Goal: Task Accomplishment & Management: Use online tool/utility

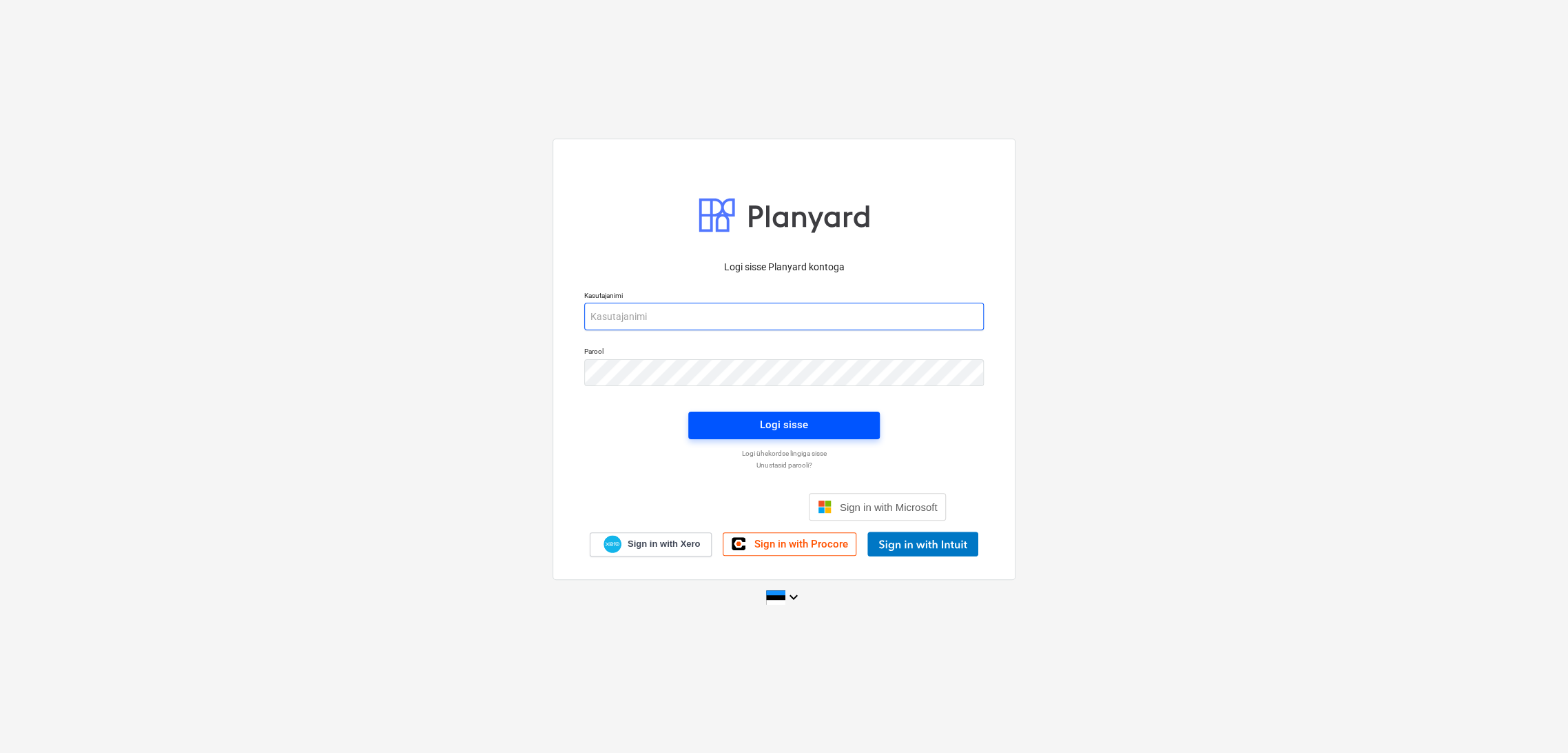
type input "[EMAIL_ADDRESS][DOMAIN_NAME]"
click at [799, 425] on div "Logi sisse" at bounding box center [784, 424] width 48 height 18
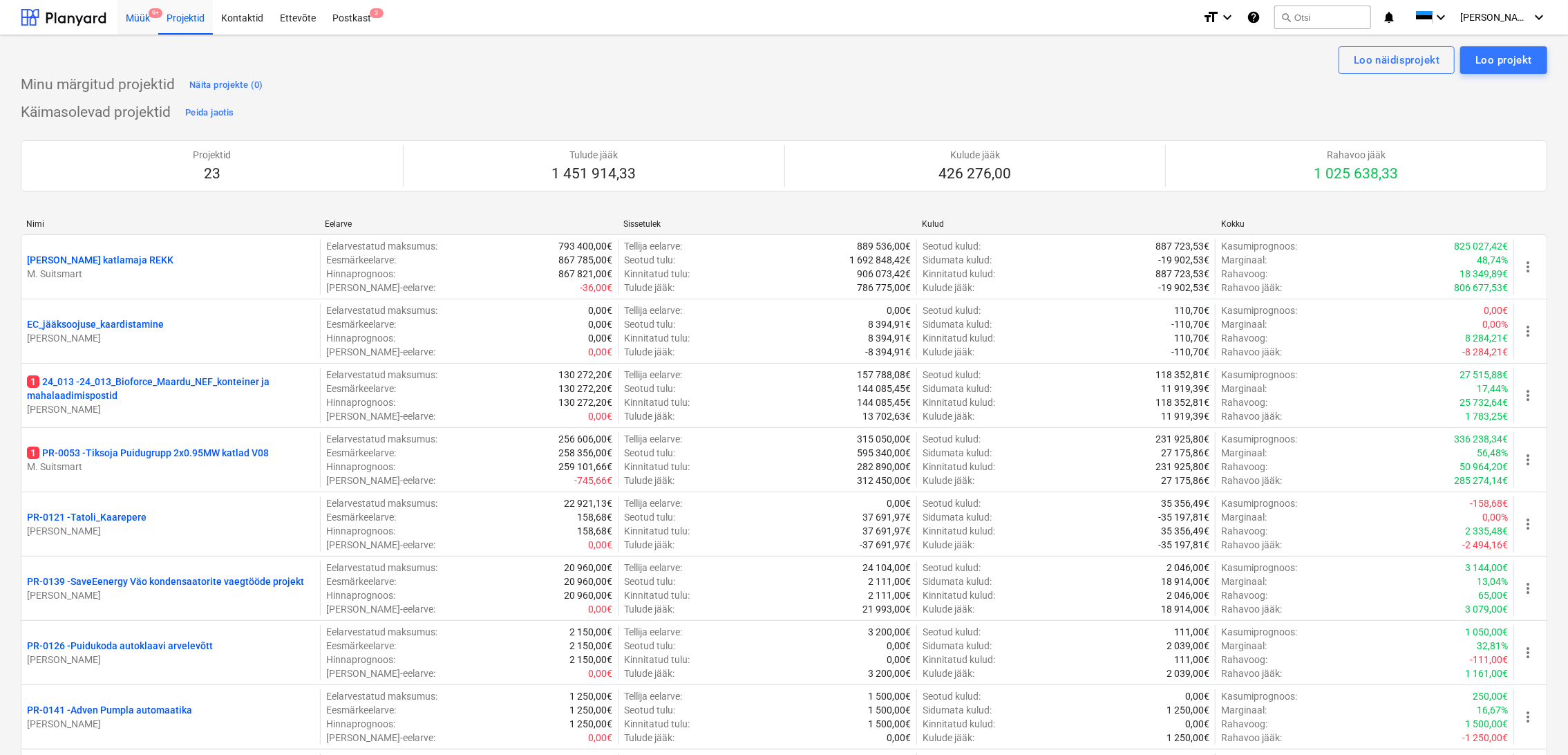
click at [146, 17] on div "Müük 9+" at bounding box center [137, 17] width 40 height 35
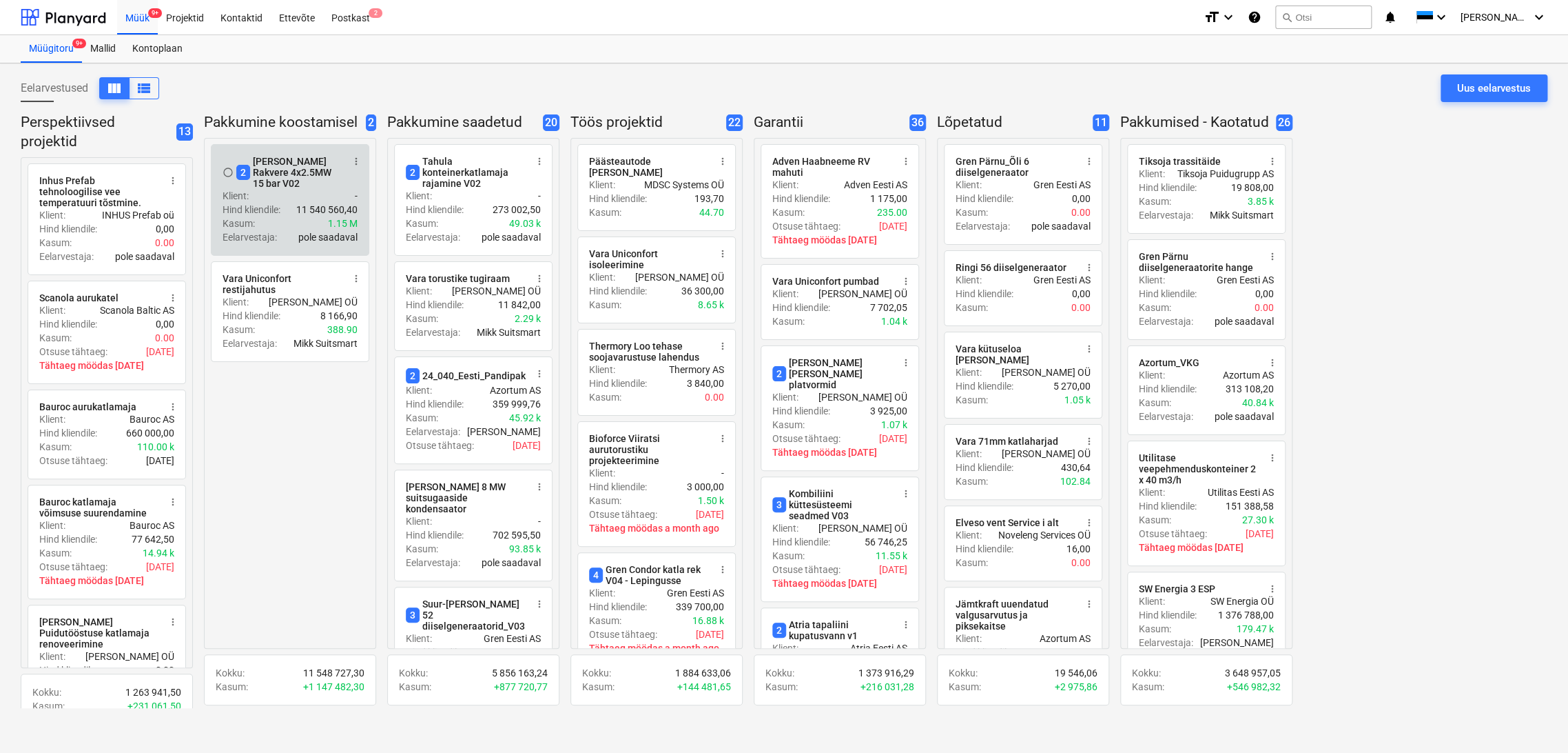
click at [305, 217] on div "Kasum : 1.15 M" at bounding box center [290, 224] width 135 height 13
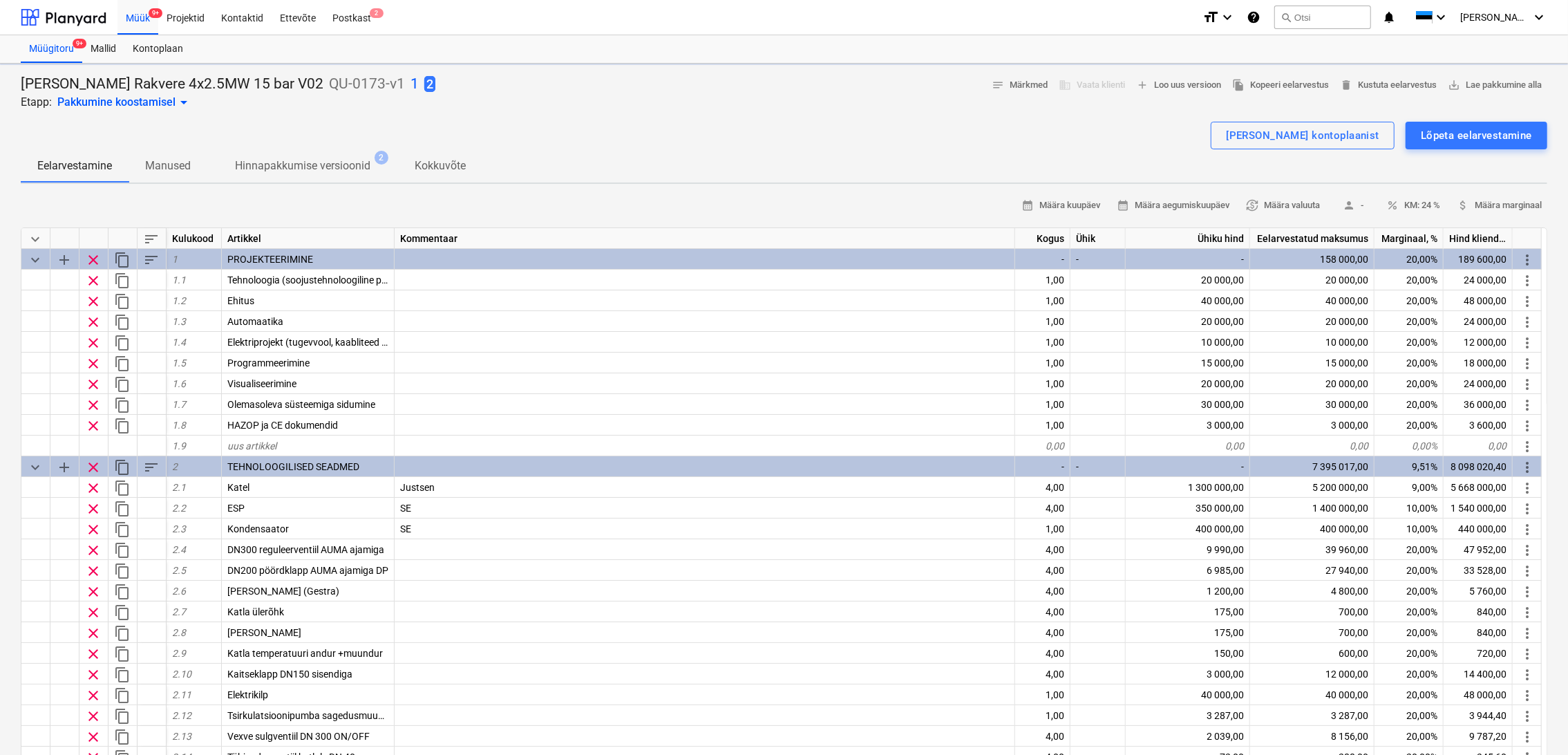
type textarea "x"
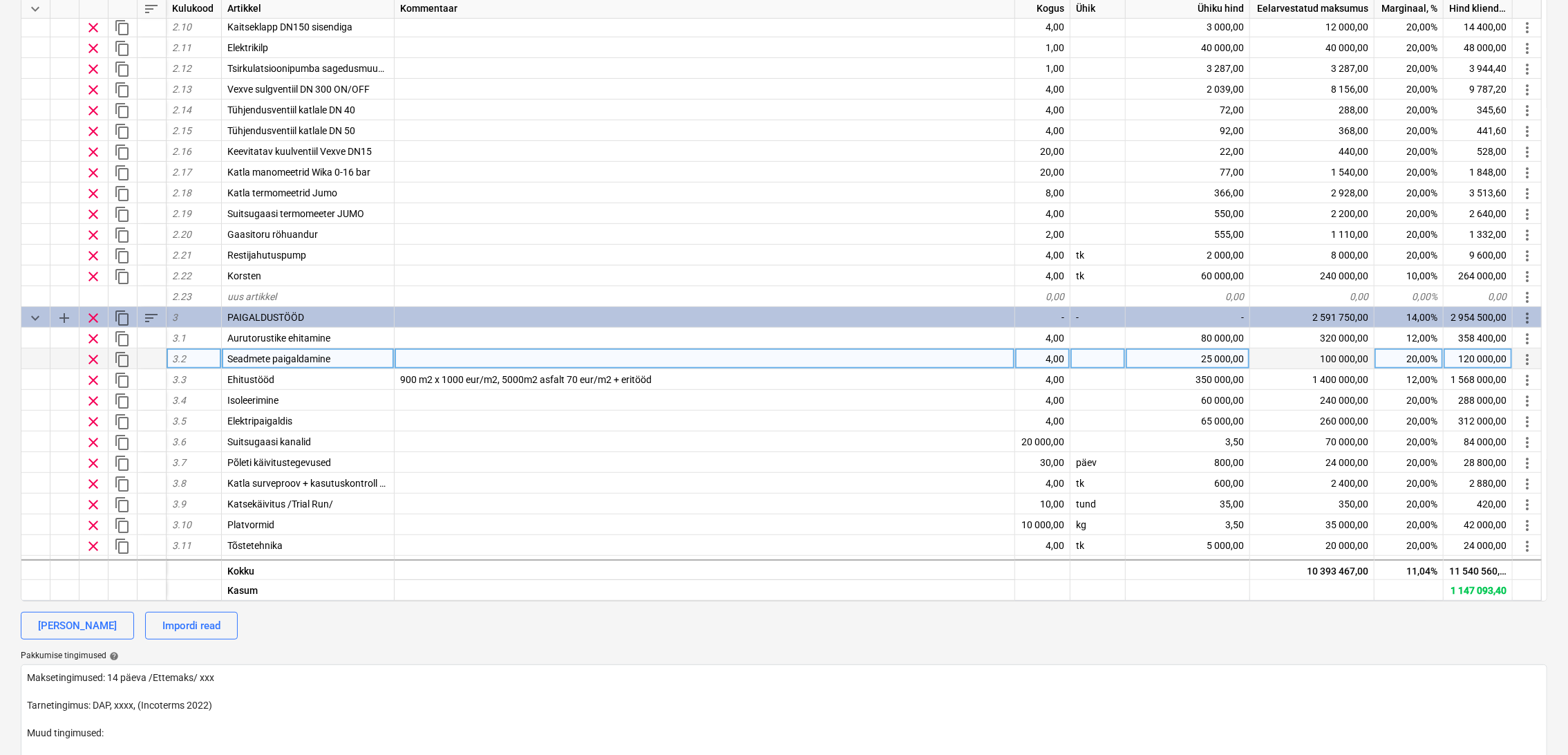
scroll to position [340, 0]
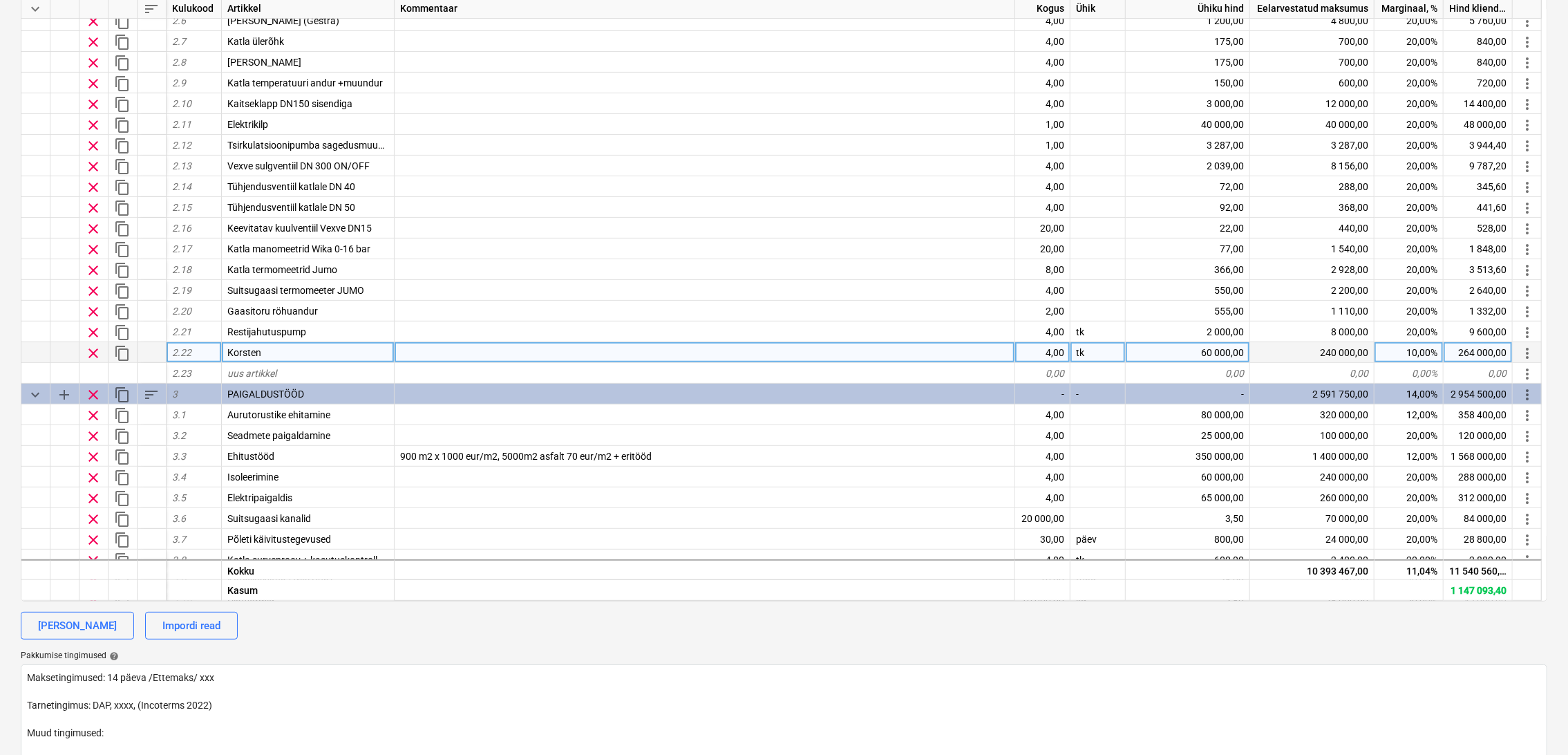
click at [456, 349] on div at bounding box center [704, 352] width 621 height 21
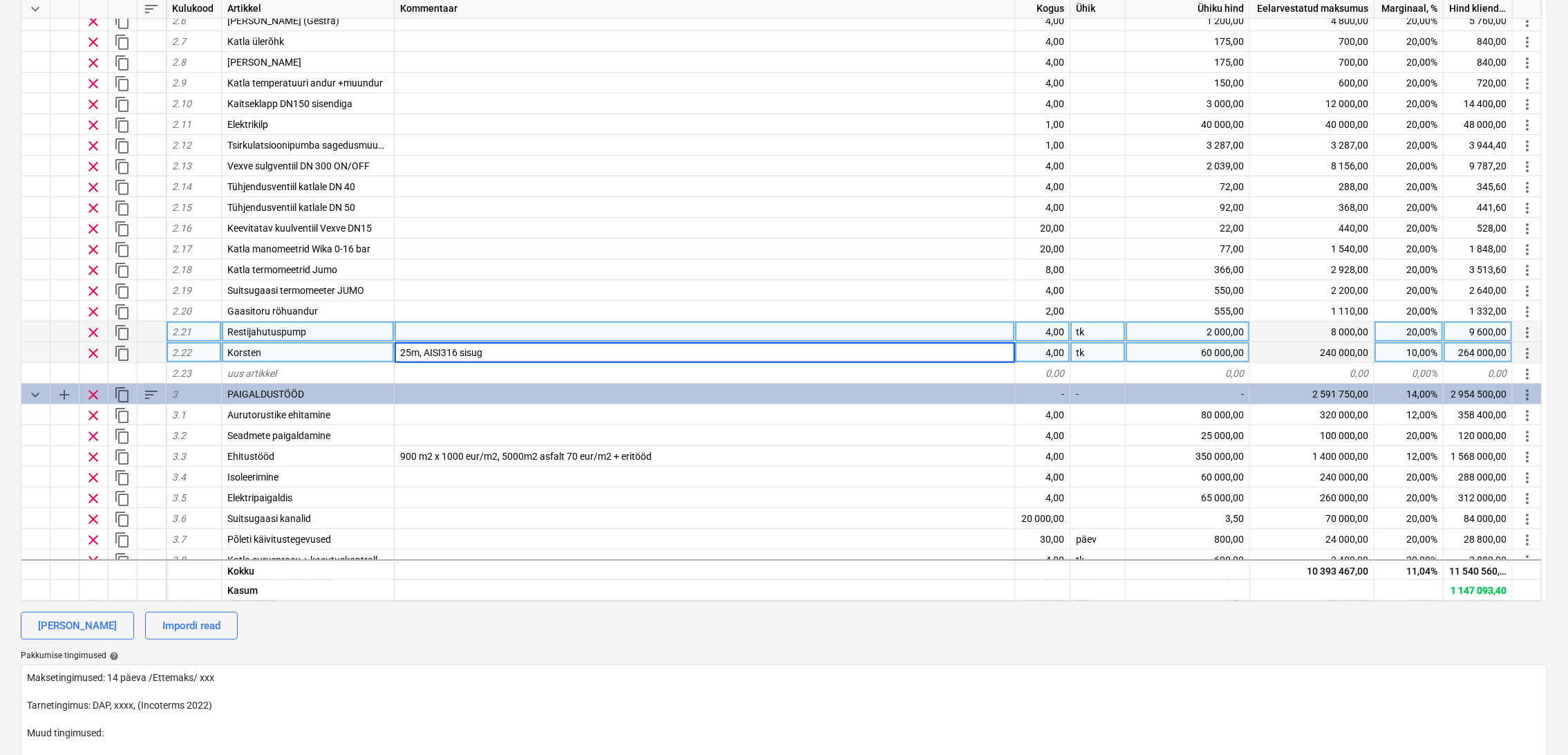
type input "25m, AISI316 sisuga"
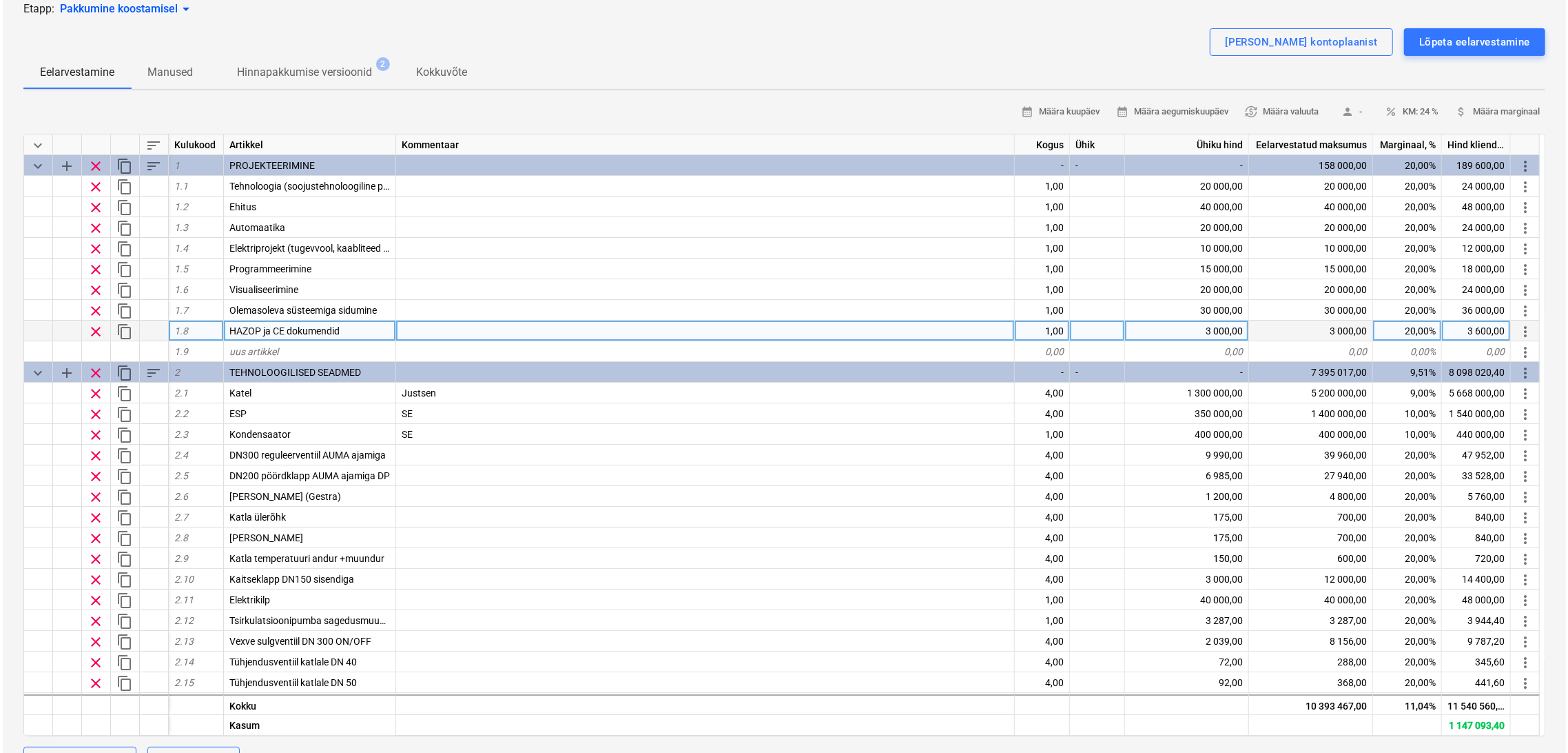
scroll to position [0, 0]
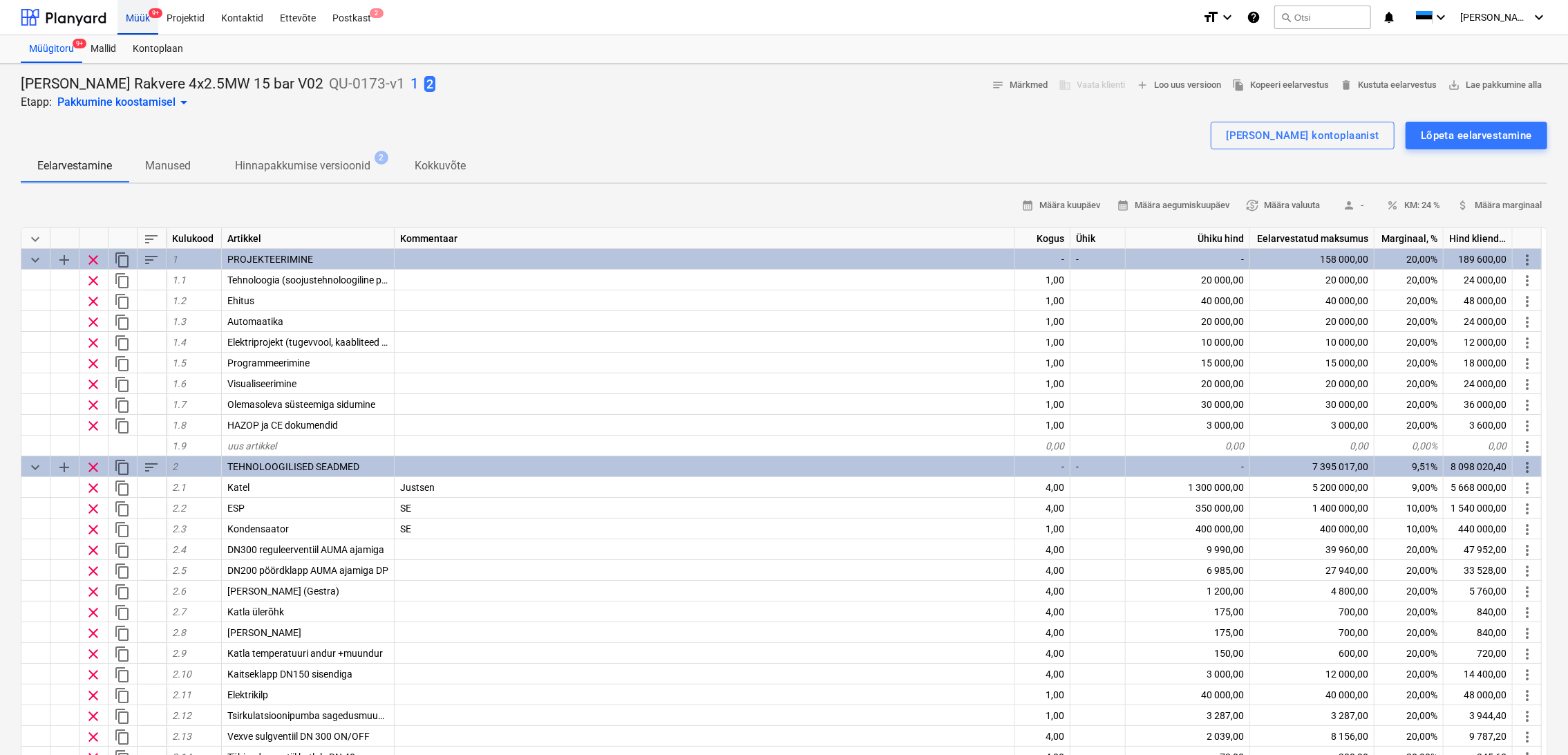
click at [138, 23] on div "Müük 9+" at bounding box center [137, 17] width 40 height 35
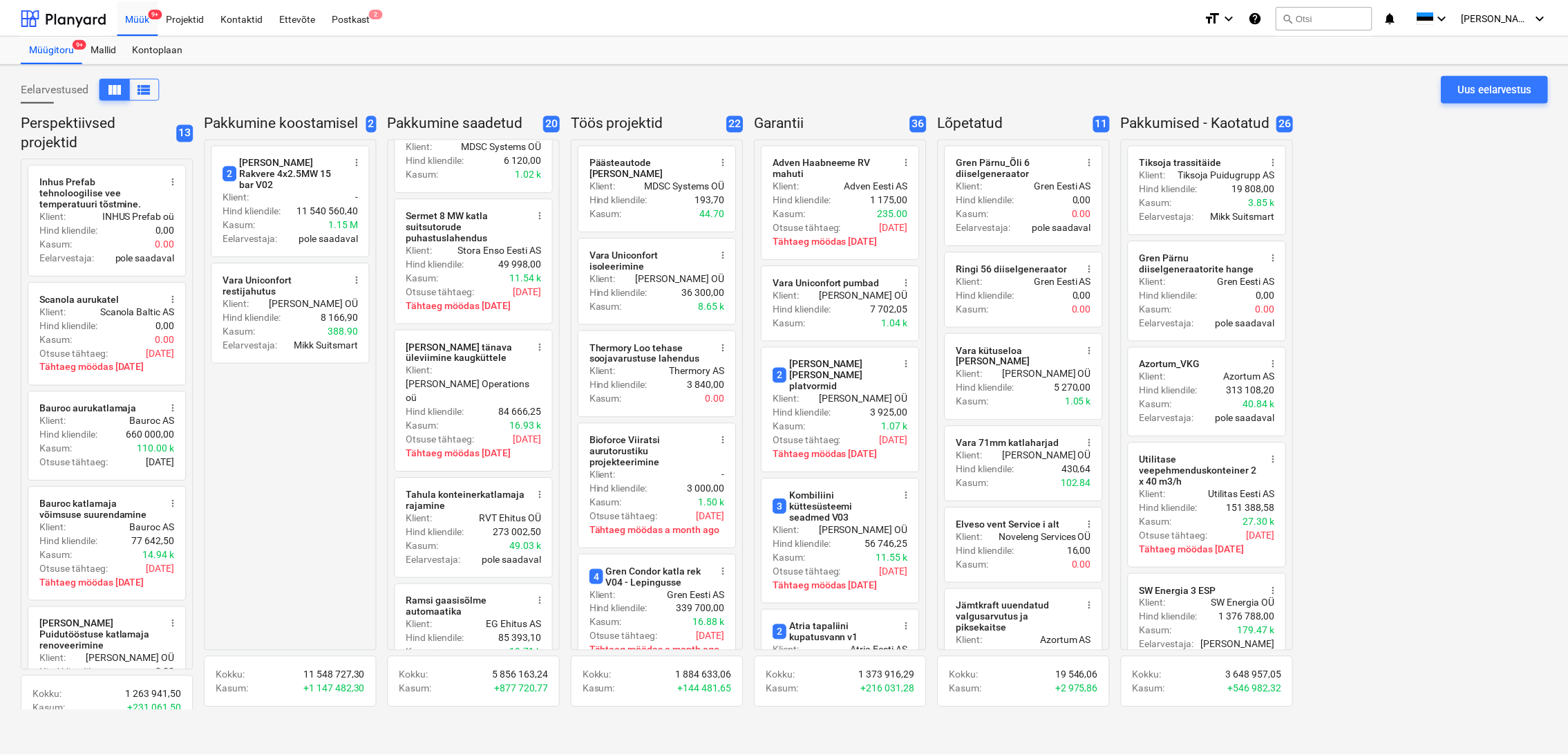
scroll to position [1689, 0]
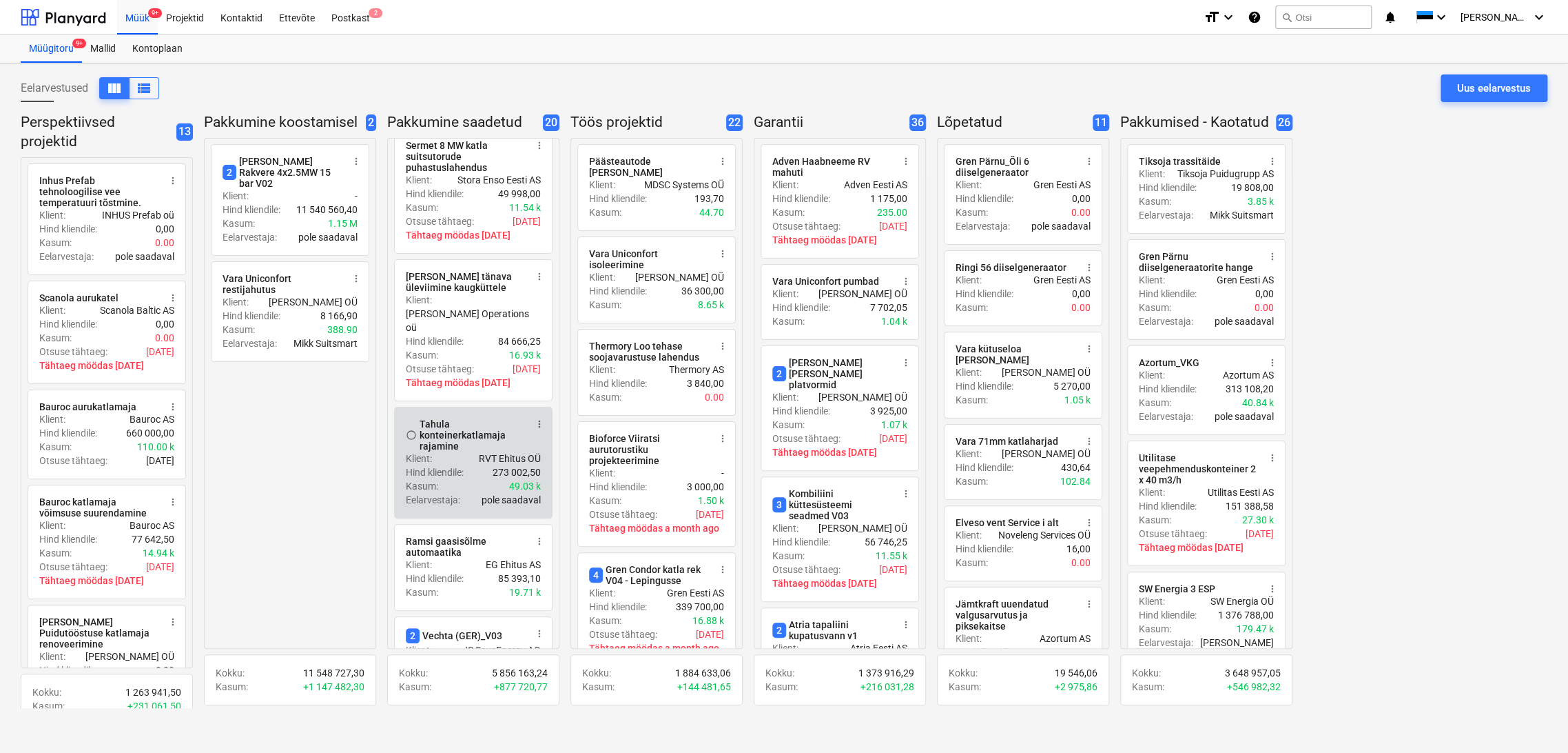
click at [489, 466] on div "Hind kliendile : 273 002,50" at bounding box center [473, 472] width 135 height 13
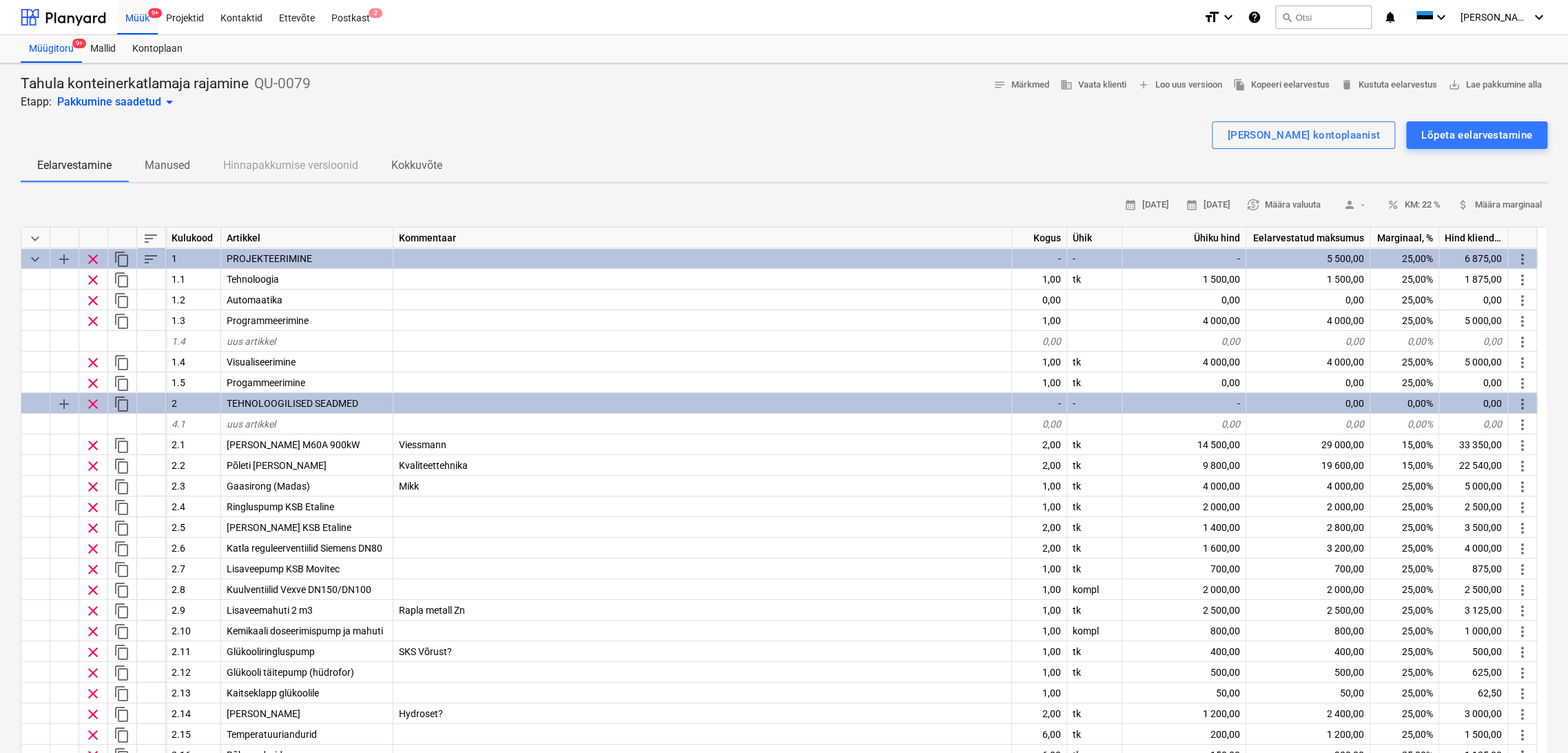
type textarea "x"
click at [1428, 203] on span "percent KM: 22 %" at bounding box center [1408, 205] width 54 height 16
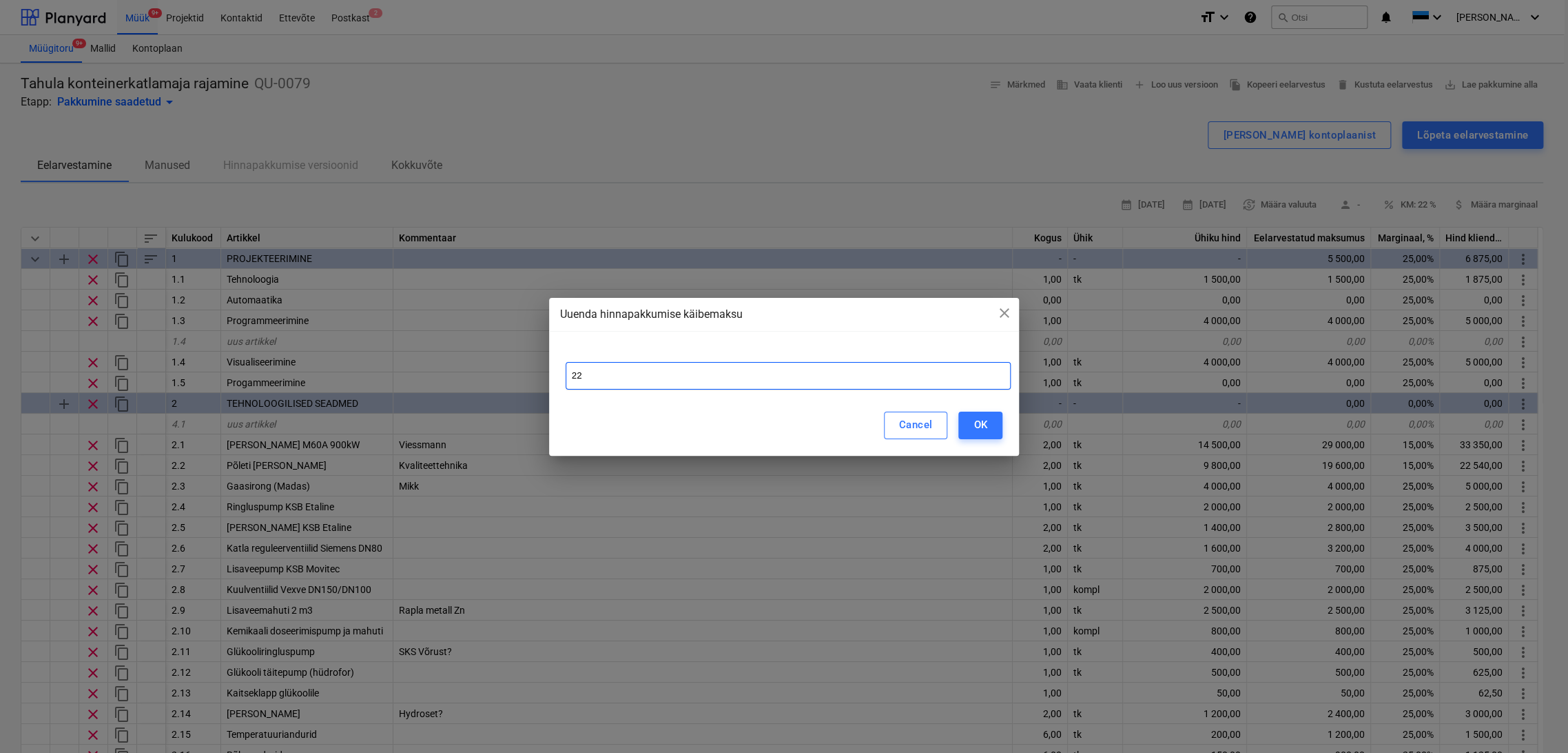
click at [610, 375] on input "22" at bounding box center [788, 376] width 446 height 28
type input "24"
click at [991, 429] on button "OK" at bounding box center [980, 425] width 44 height 28
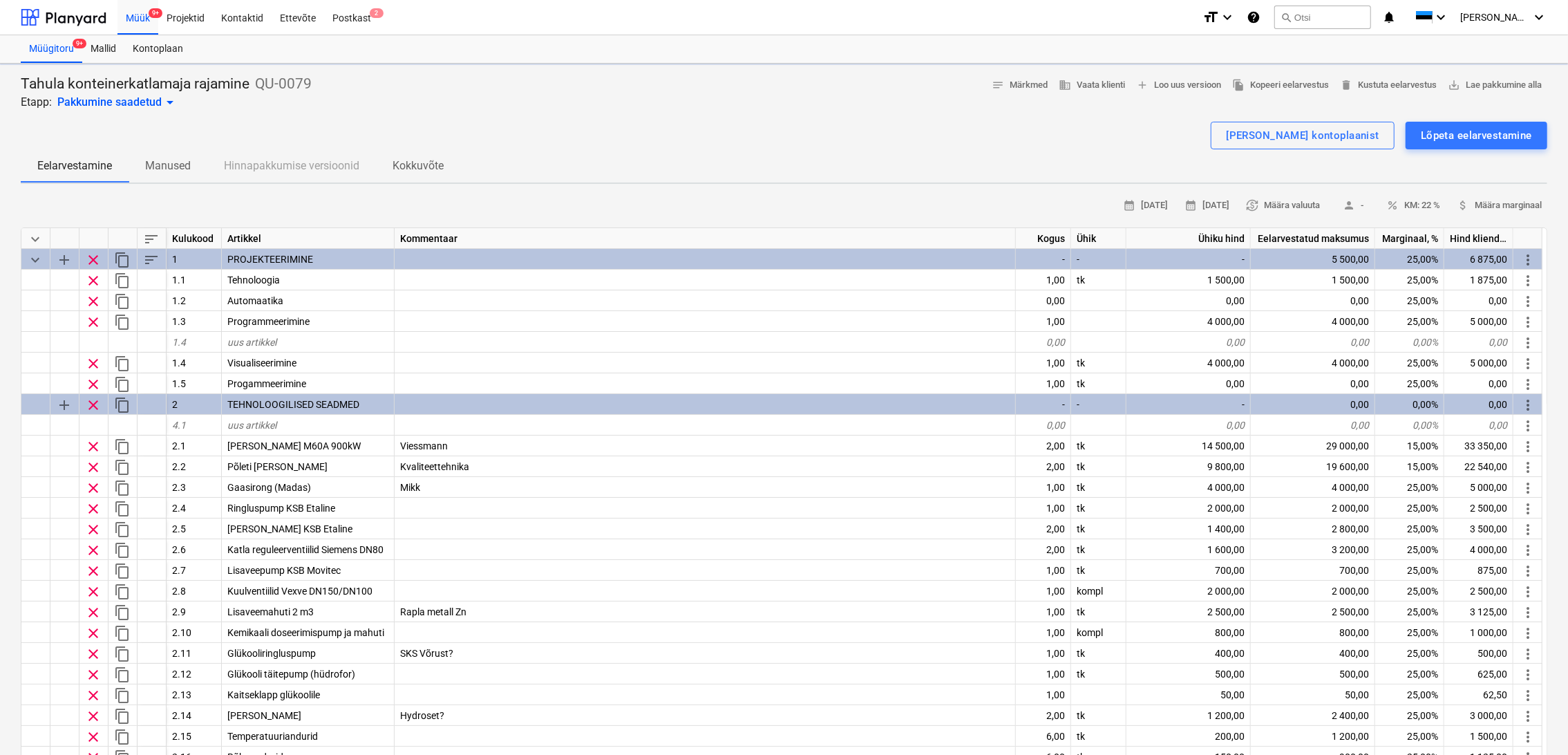
type textarea "x"
click at [1189, 85] on span "add Loo uus versioon" at bounding box center [1178, 85] width 85 height 16
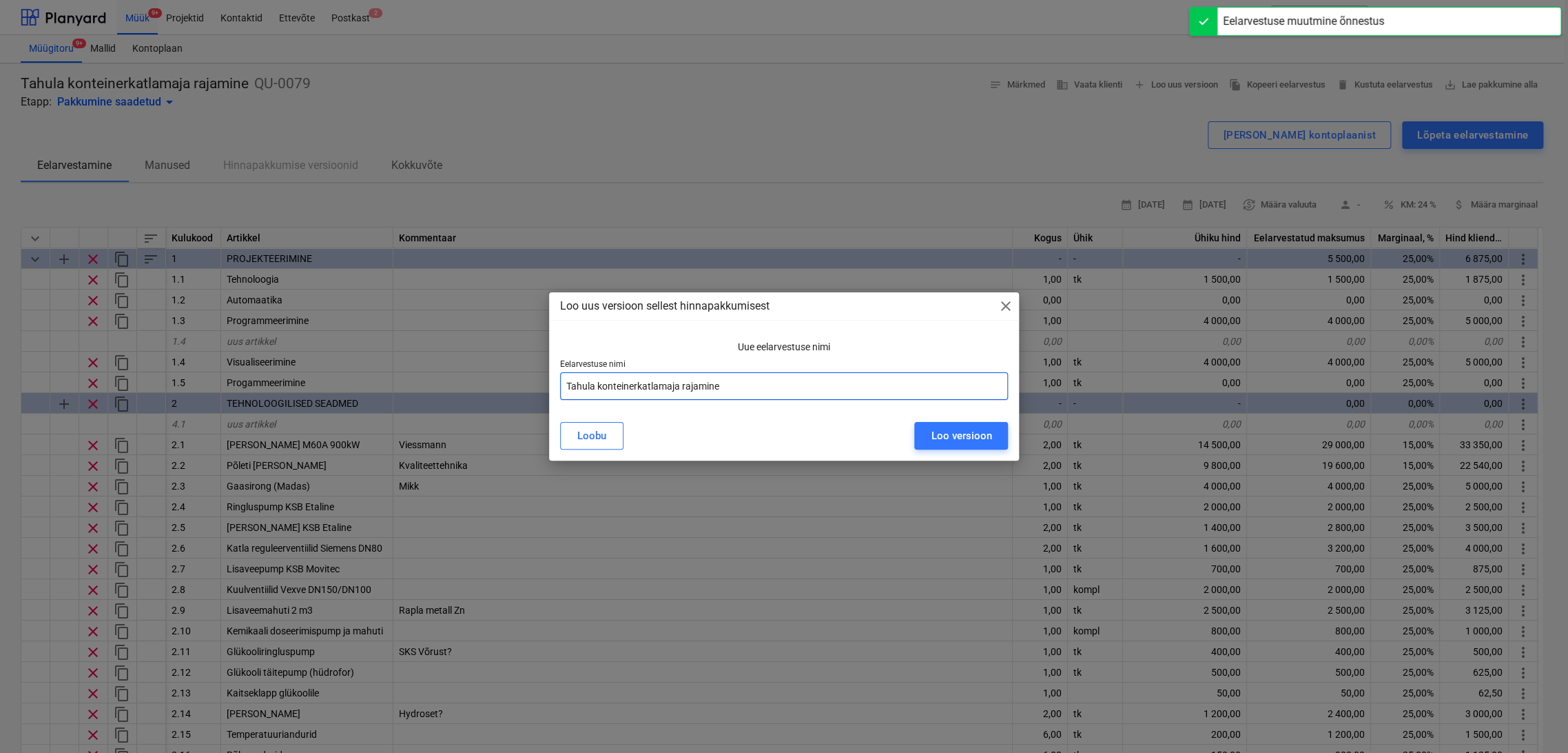
click at [803, 393] on input "Tahula konteinerkatlamaja rajamine" at bounding box center [784, 386] width 448 height 28
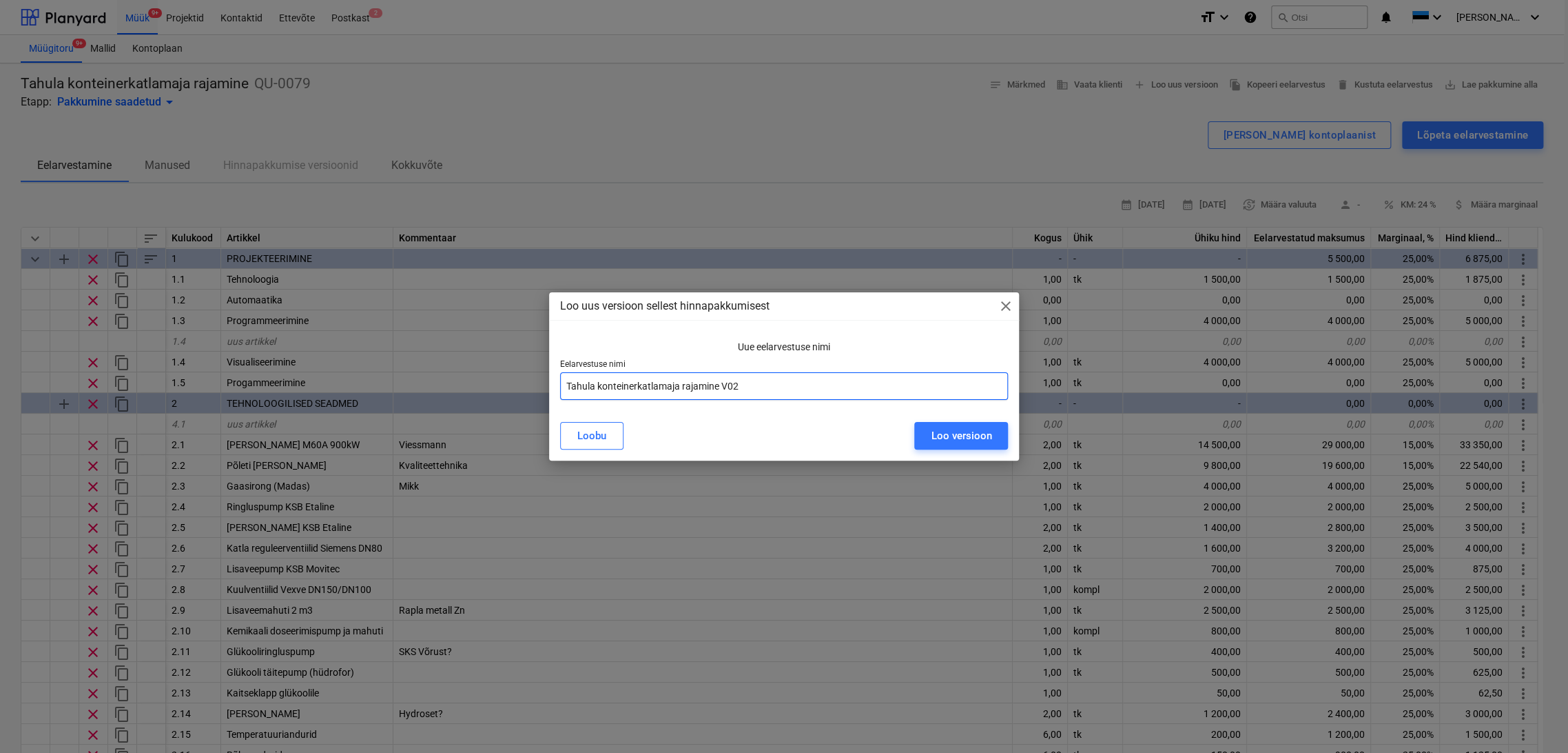
type input "Tahula konteinerkatlamaja rajamine V02"
click at [985, 445] on div "Loo versioon" at bounding box center [961, 435] width 60 height 18
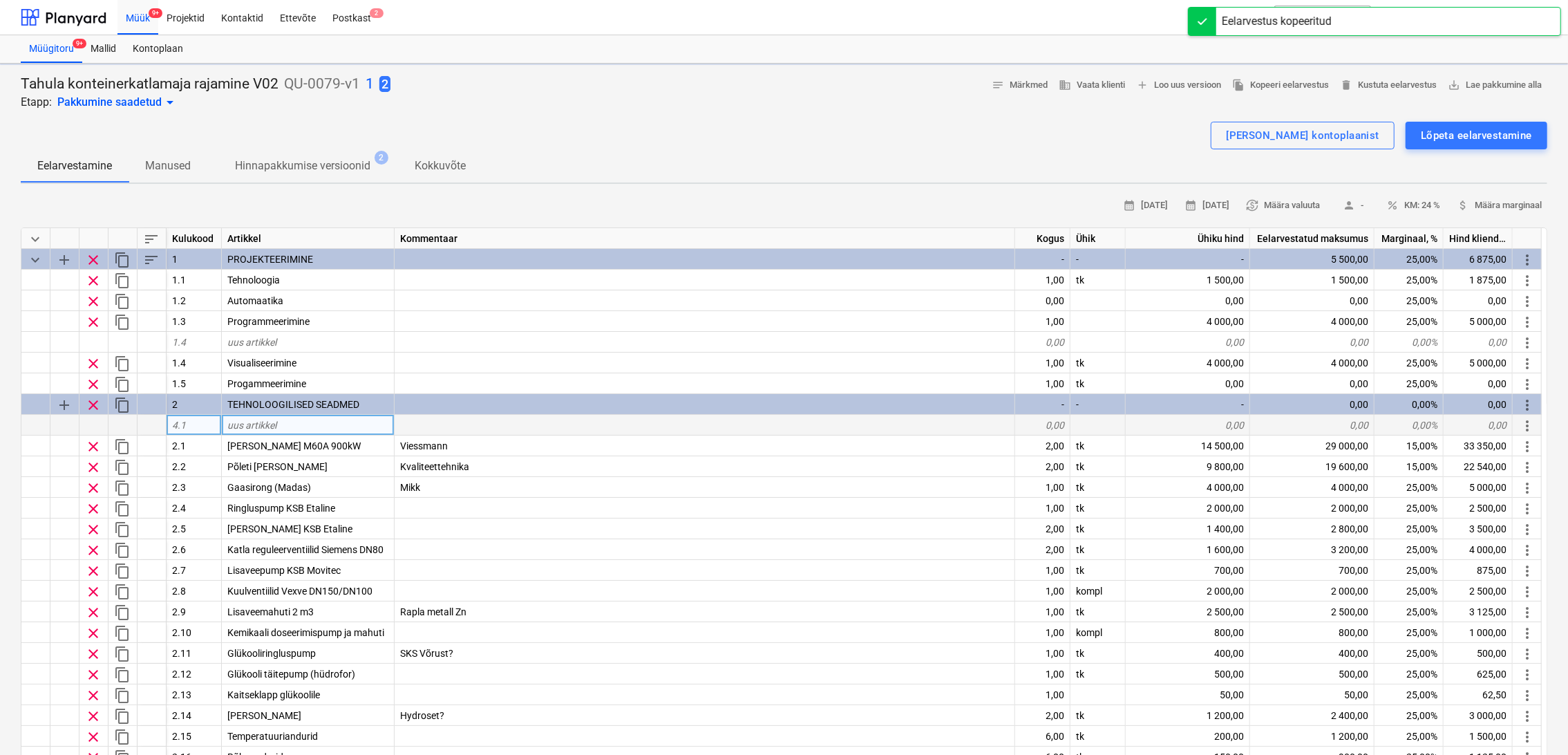
type textarea "x"
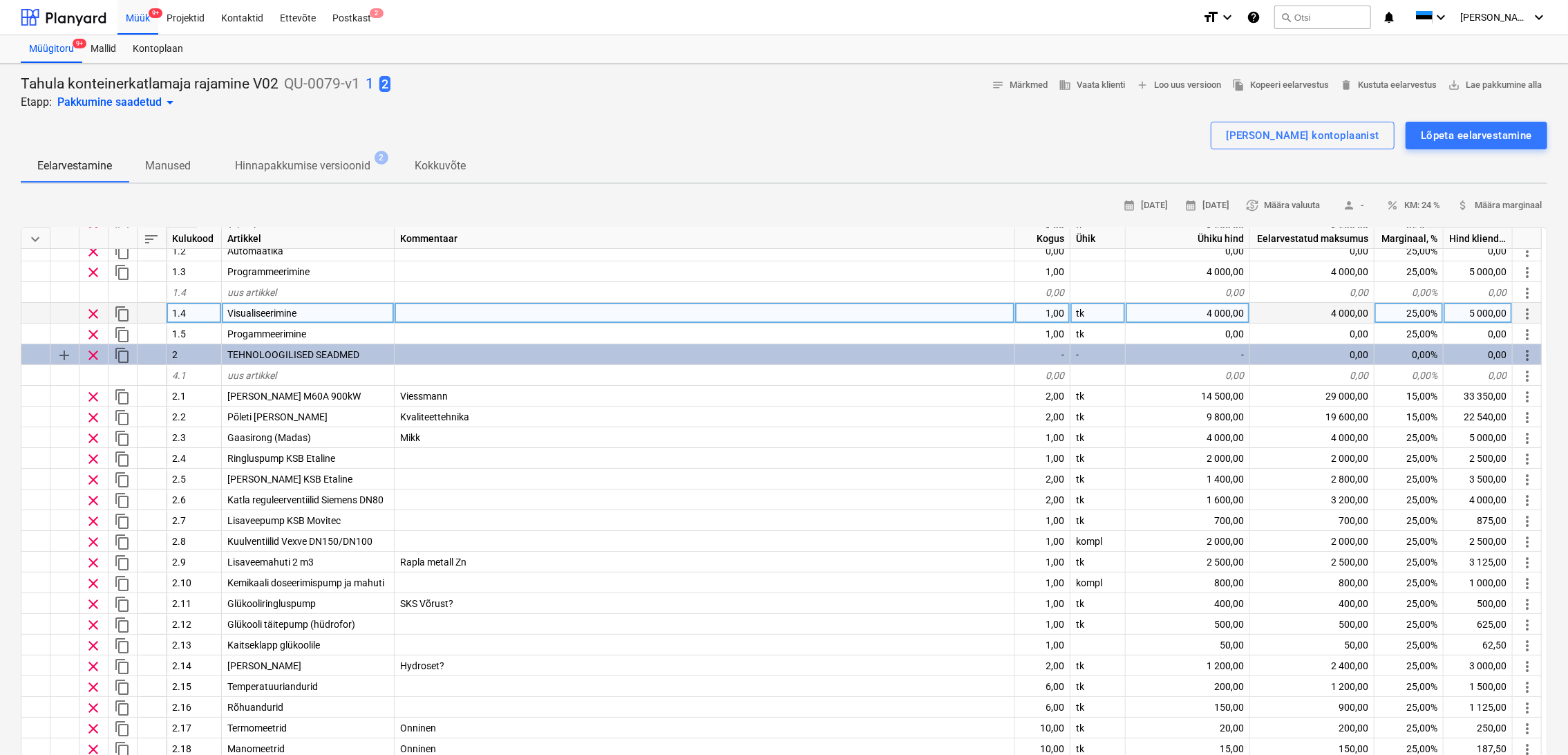
scroll to position [77, 0]
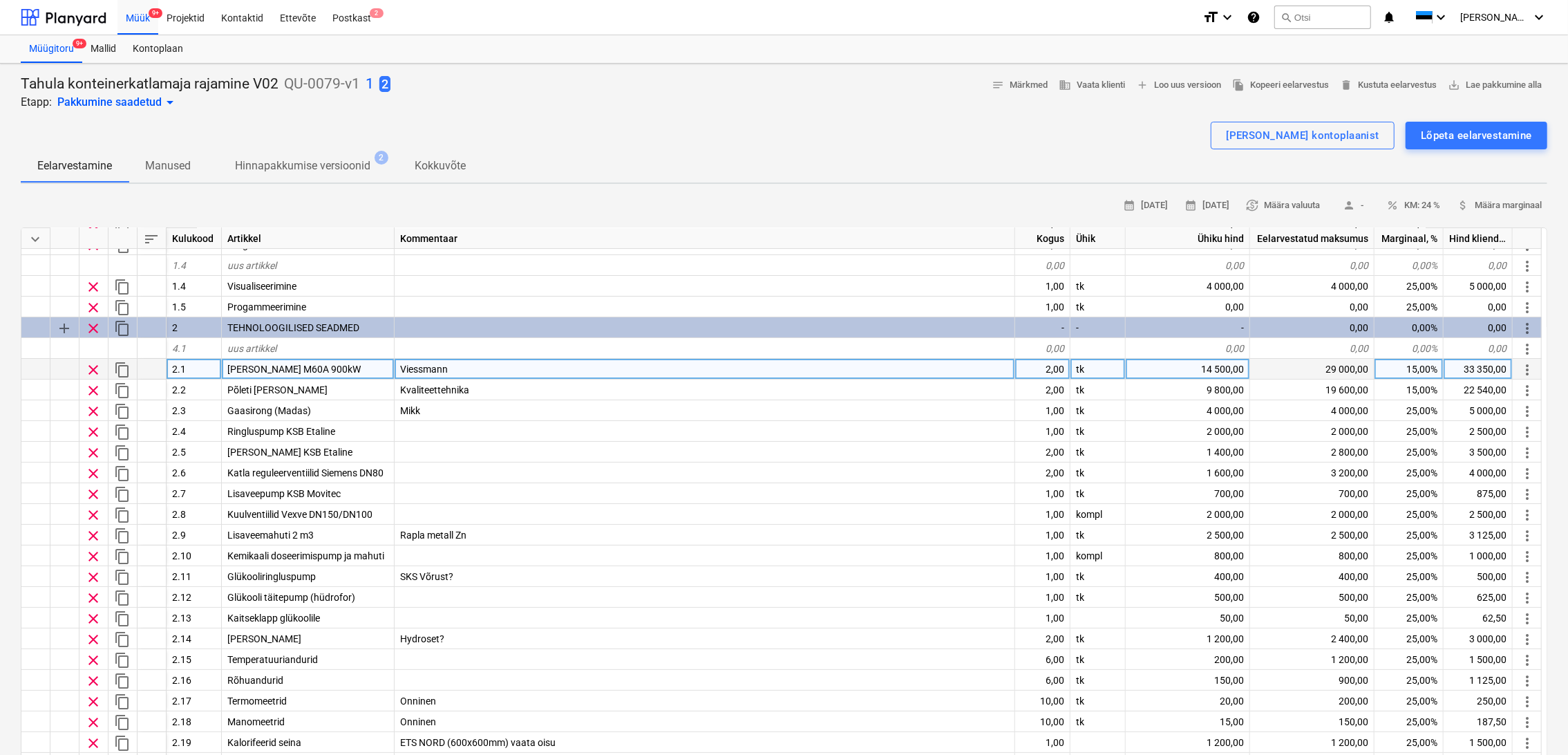
click at [1415, 370] on div "15,00%" at bounding box center [1409, 369] width 69 height 21
type input "10"
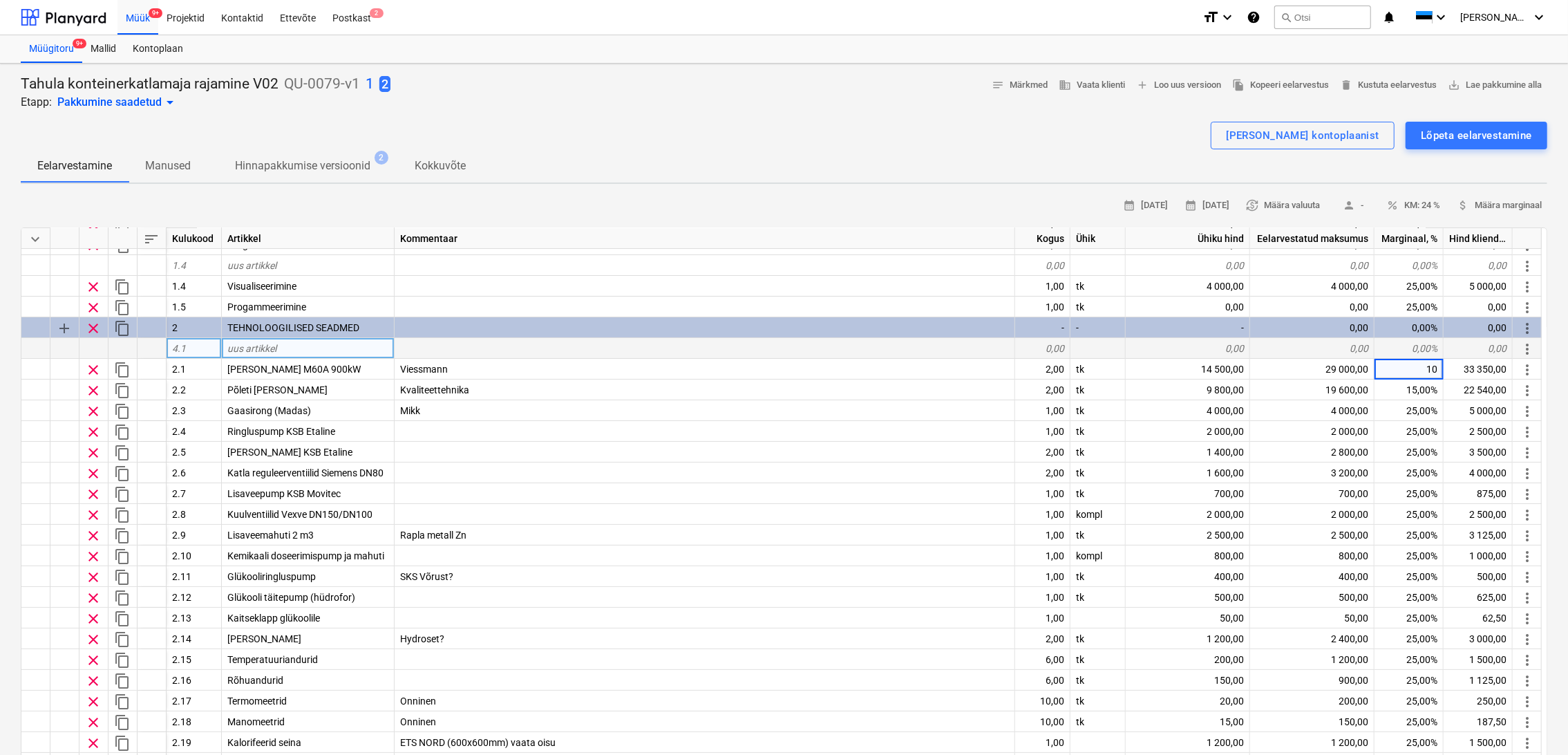
type textarea "x"
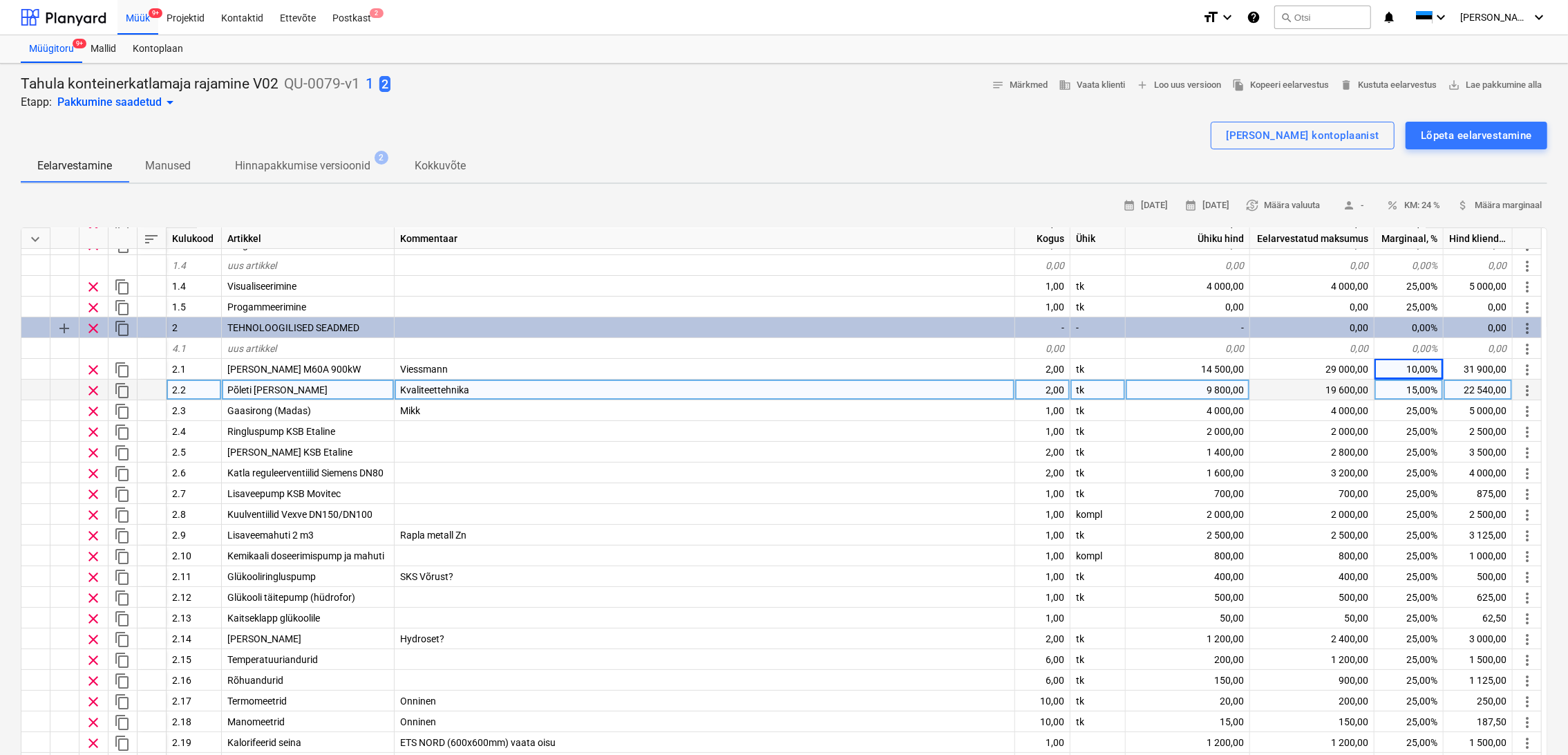
click at [1411, 383] on div "15,00%" at bounding box center [1409, 389] width 69 height 21
type input "10"
type textarea "x"
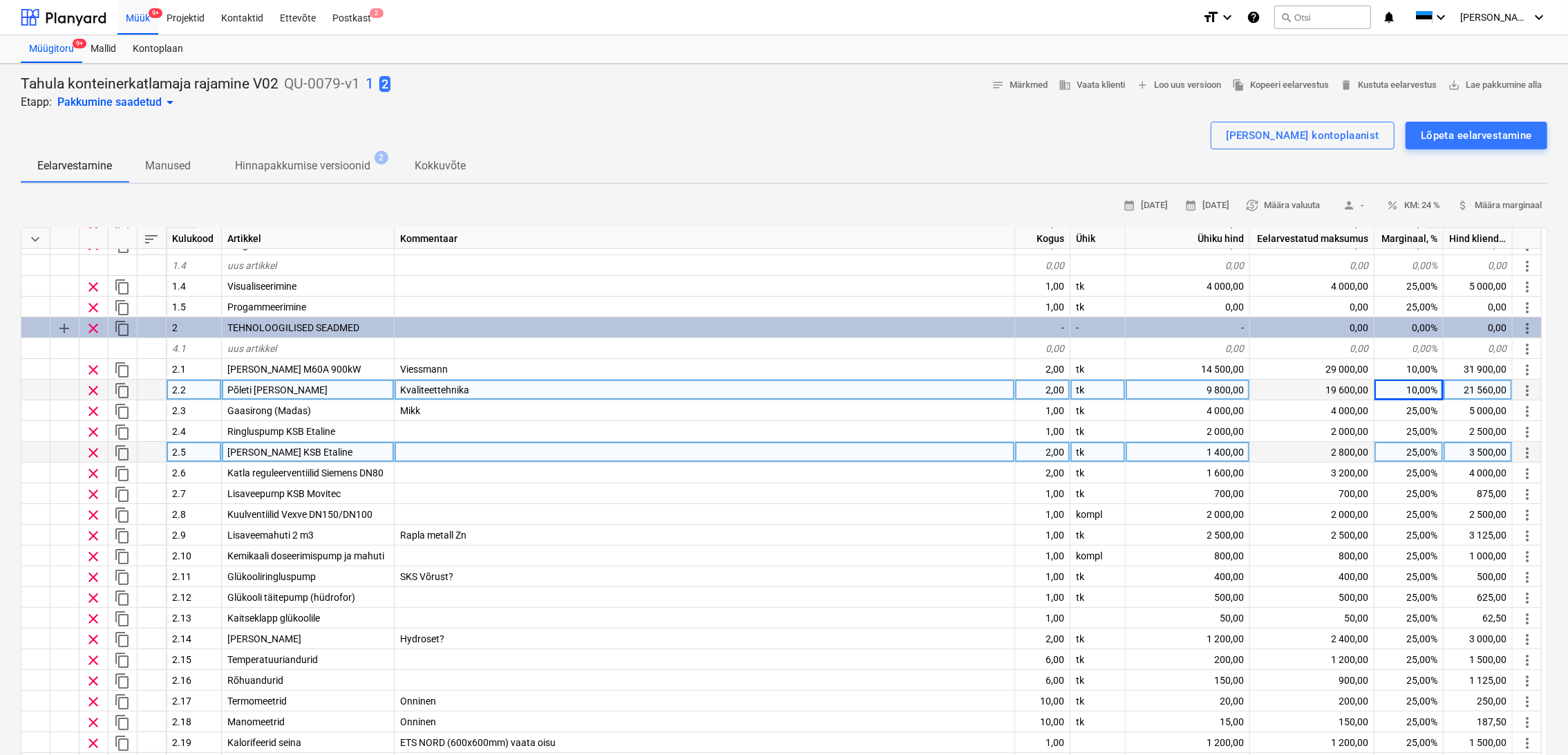
click at [1229, 456] on div "1 400,00" at bounding box center [1188, 452] width 125 height 21
type input "1200"
type textarea "x"
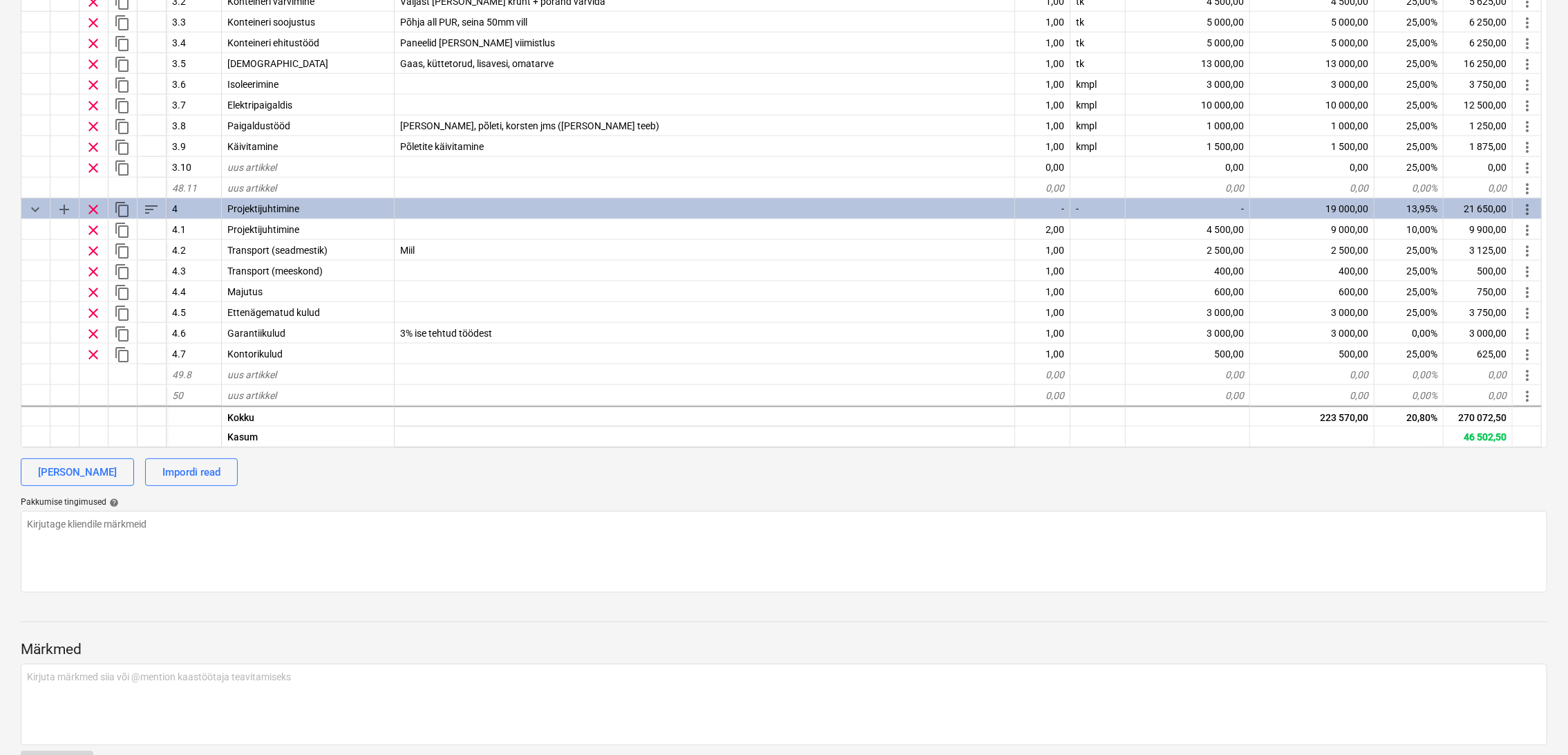
scroll to position [0, 0]
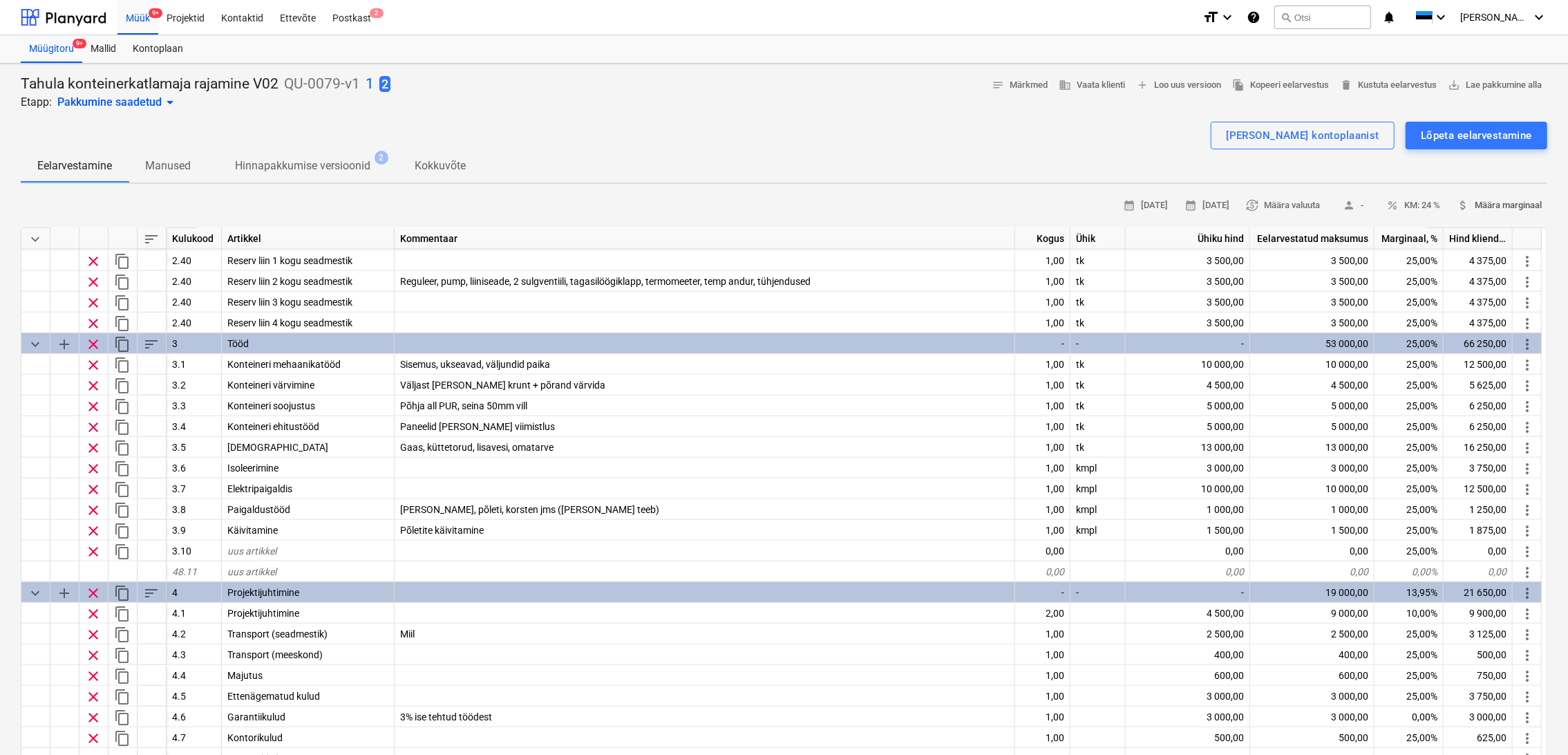
click at [1507, 213] on button "attach_money Määra marginaal" at bounding box center [1500, 205] width 96 height 21
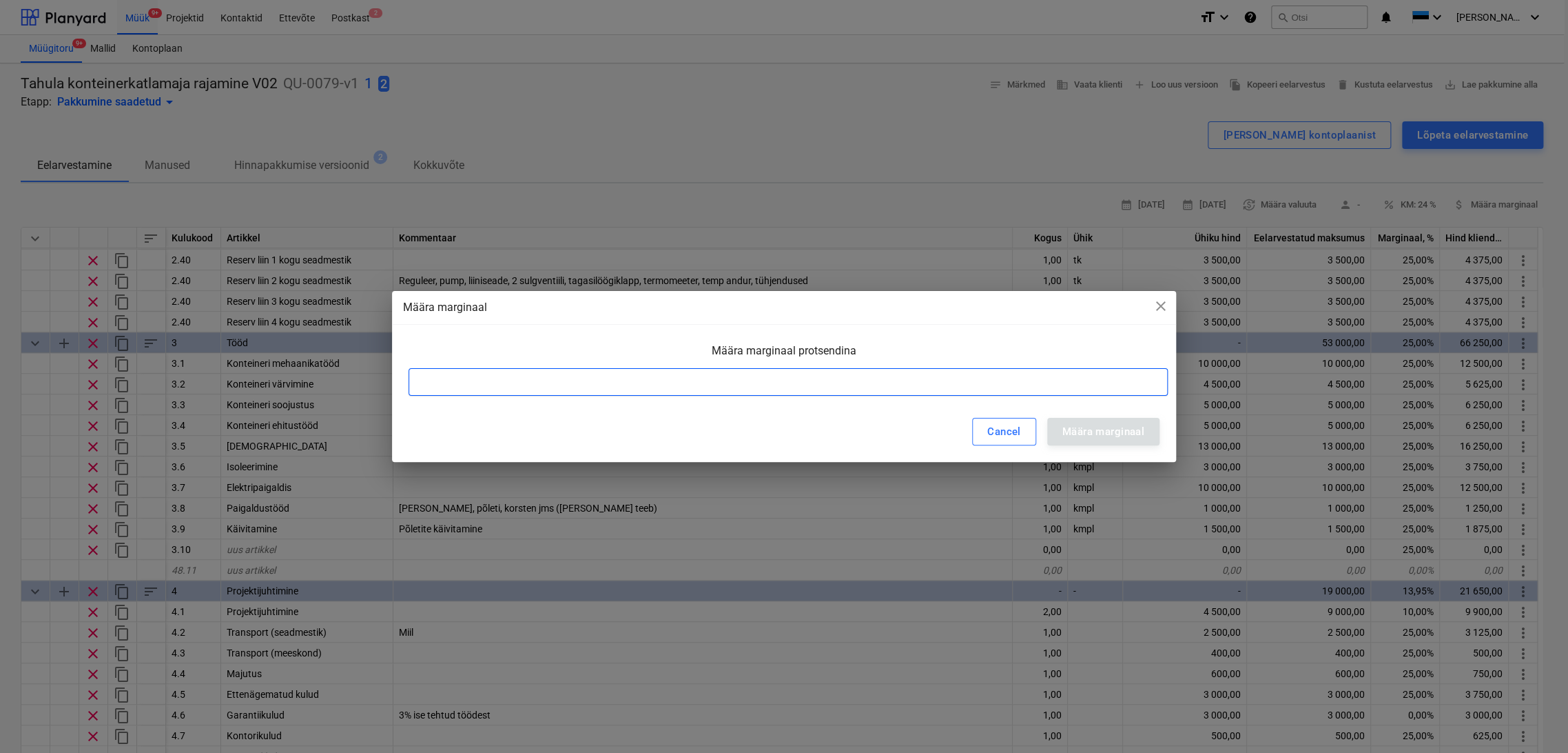
click at [578, 382] on input at bounding box center [788, 382] width 759 height 28
type input "13"
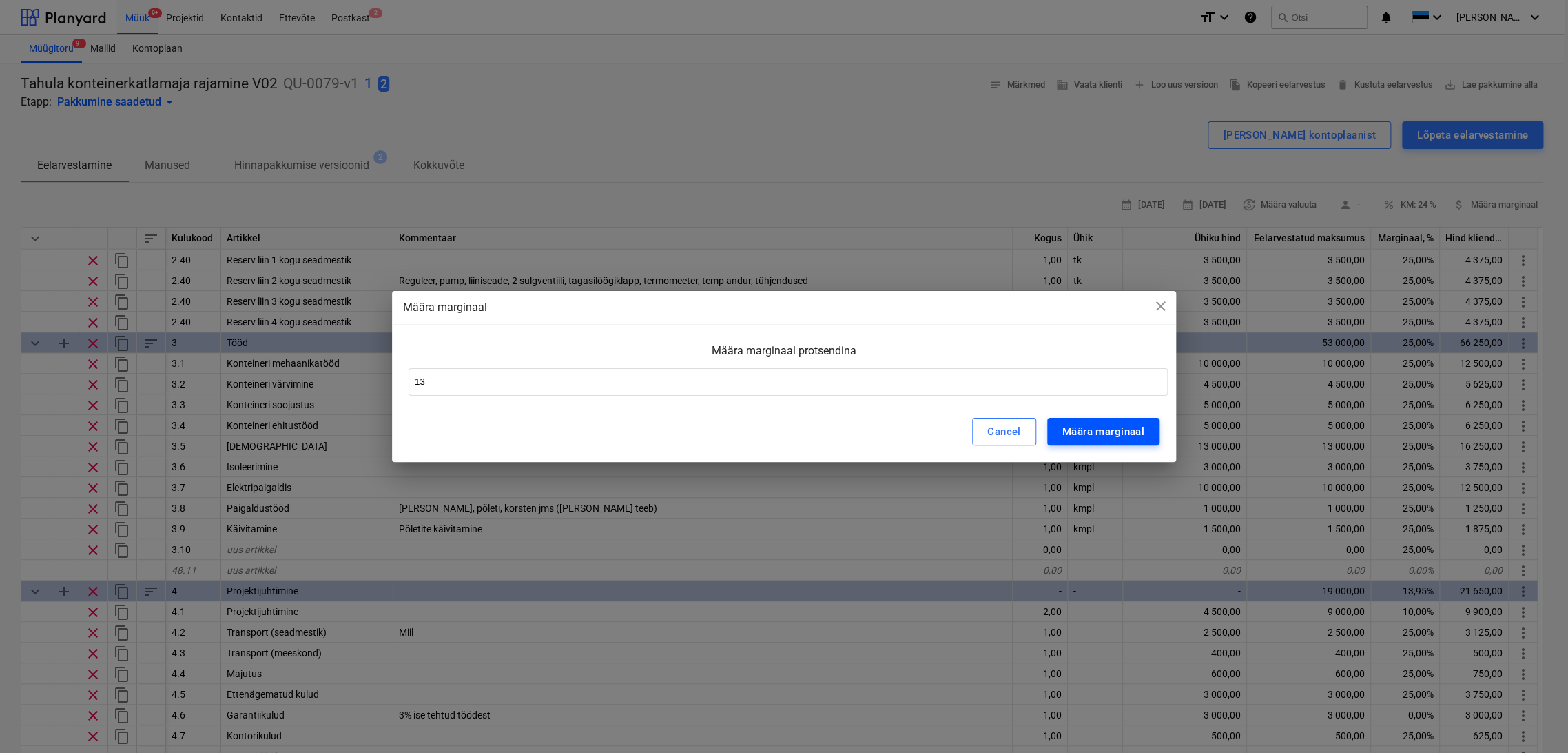
click at [1132, 430] on div "Määra marginaal" at bounding box center [1104, 431] width 82 height 18
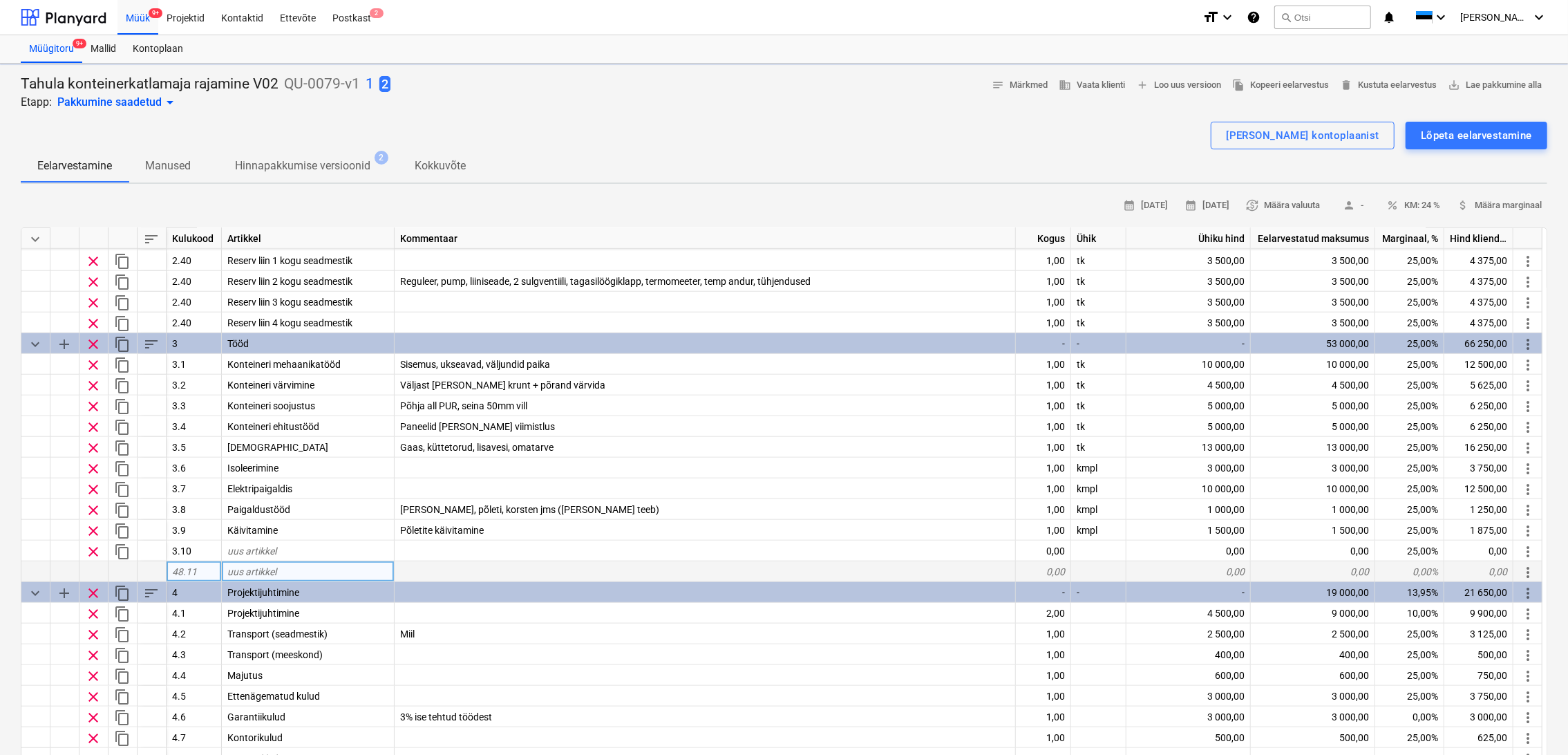
scroll to position [428, 0]
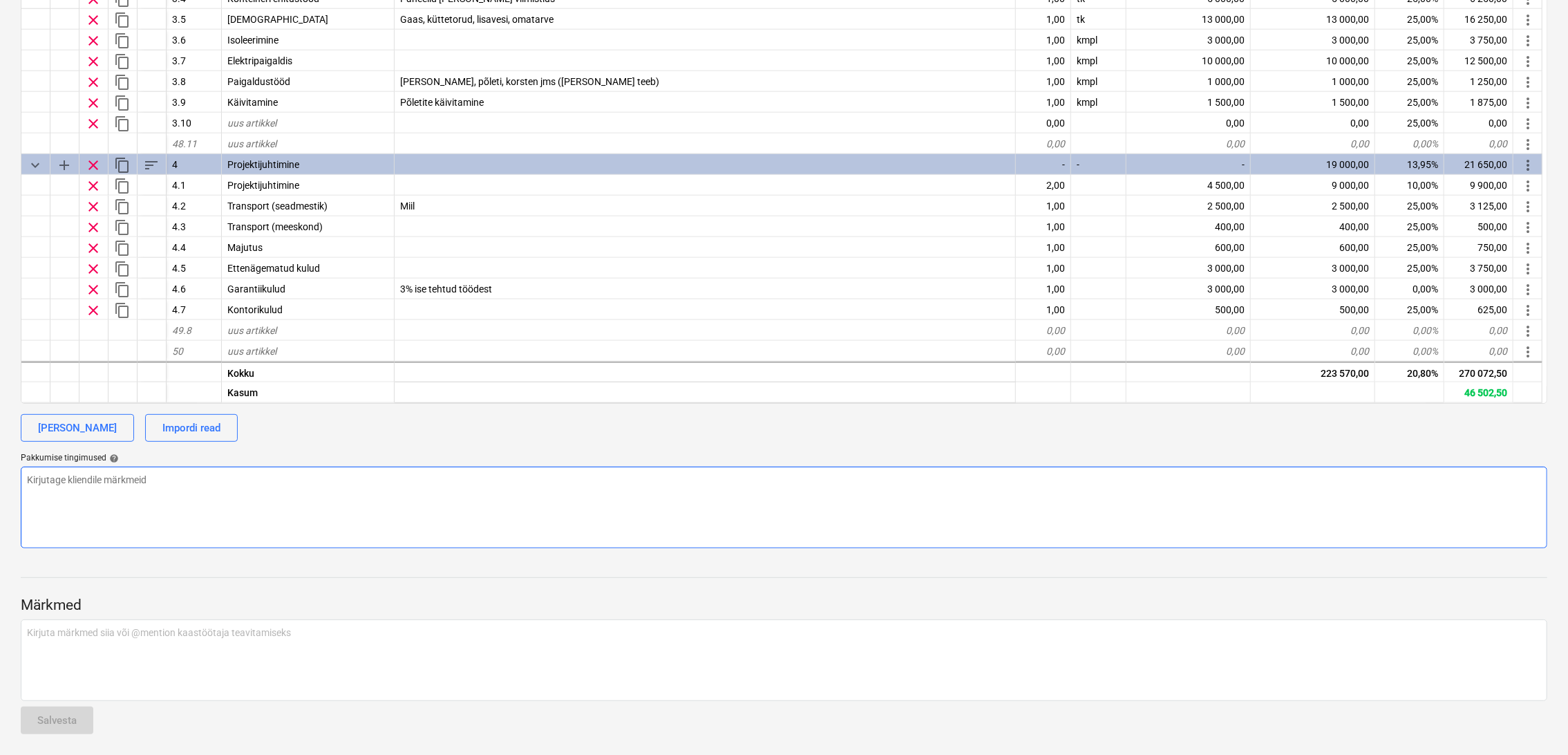
type textarea "x"
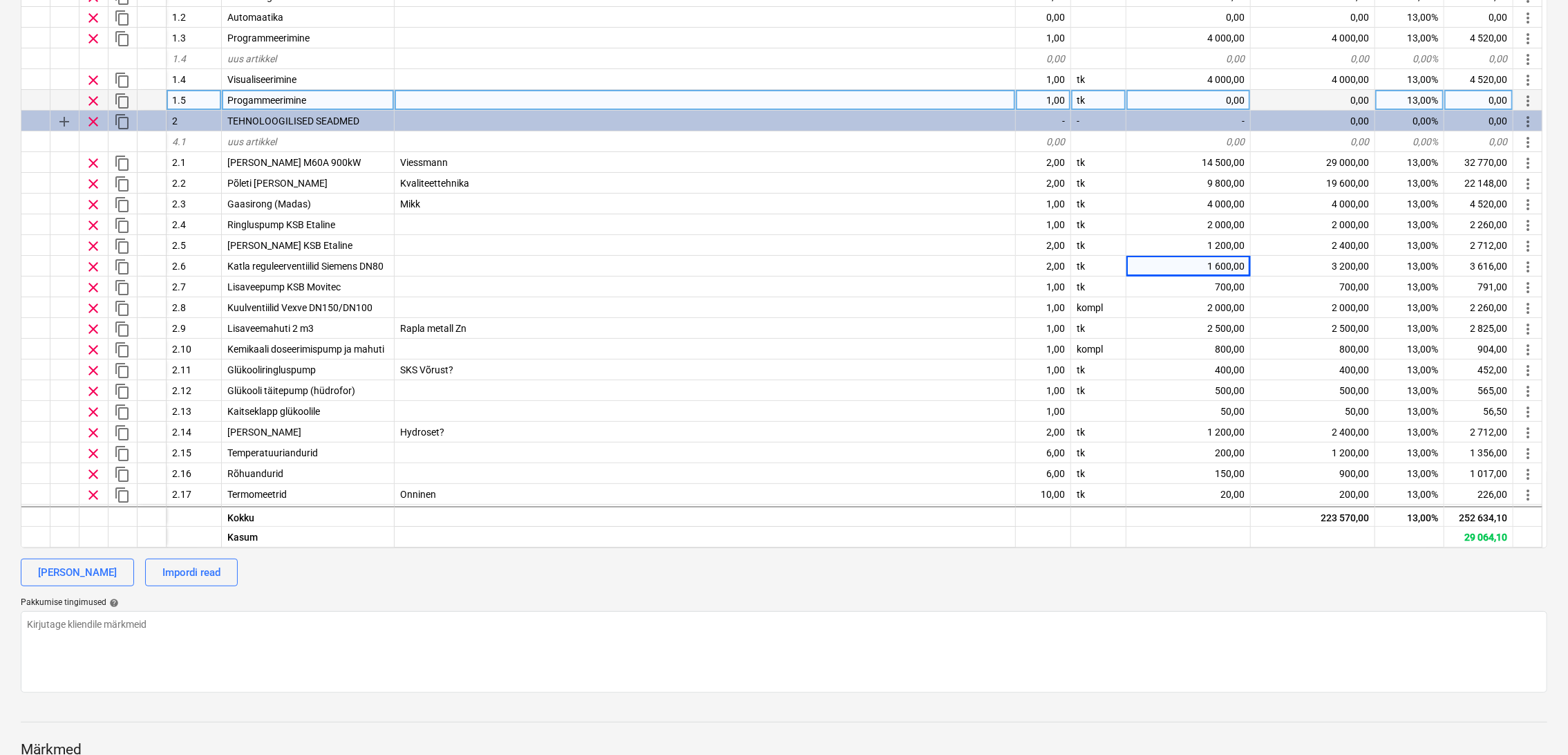
scroll to position [275, 0]
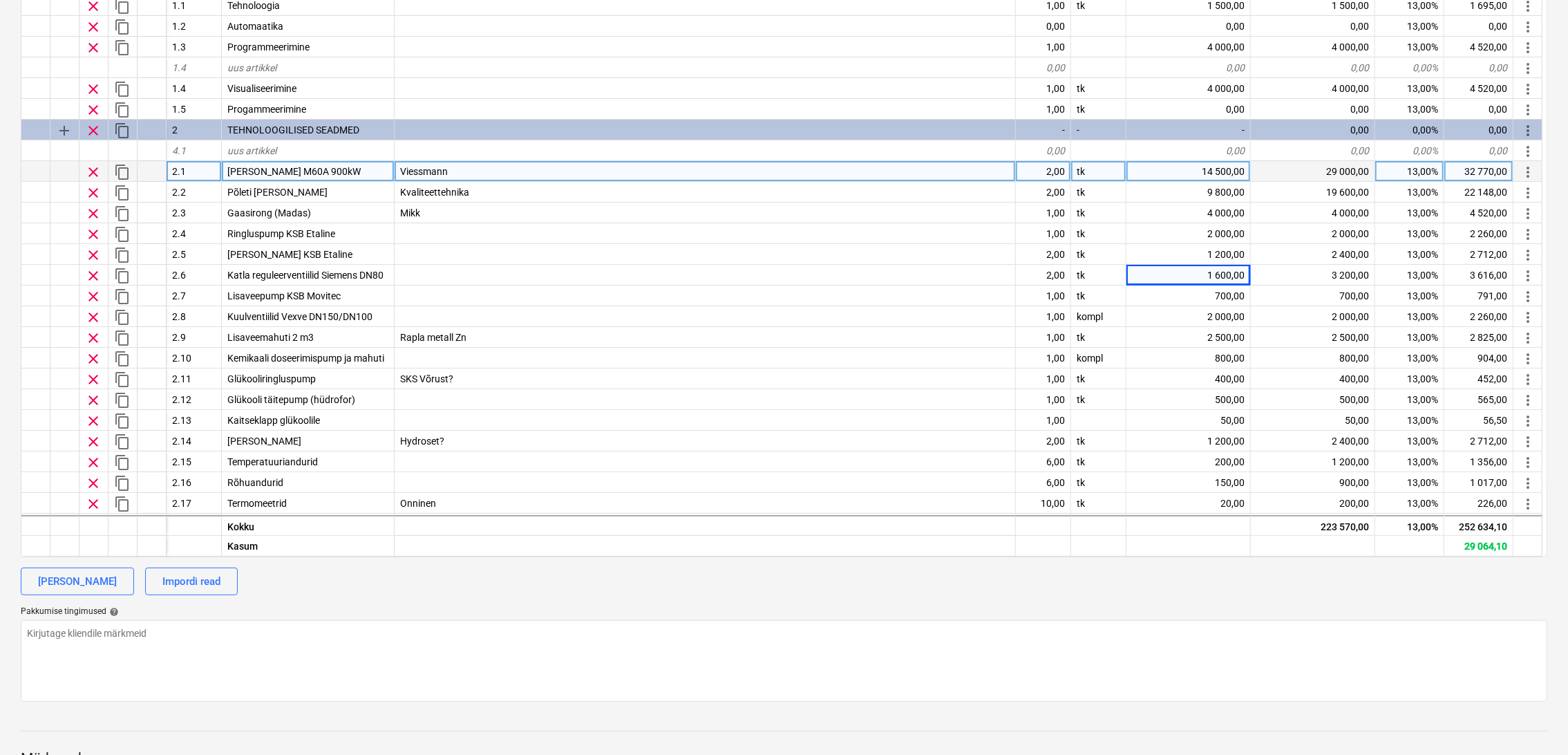
click at [1433, 175] on div "13,00%" at bounding box center [1410, 171] width 69 height 21
type input "10"
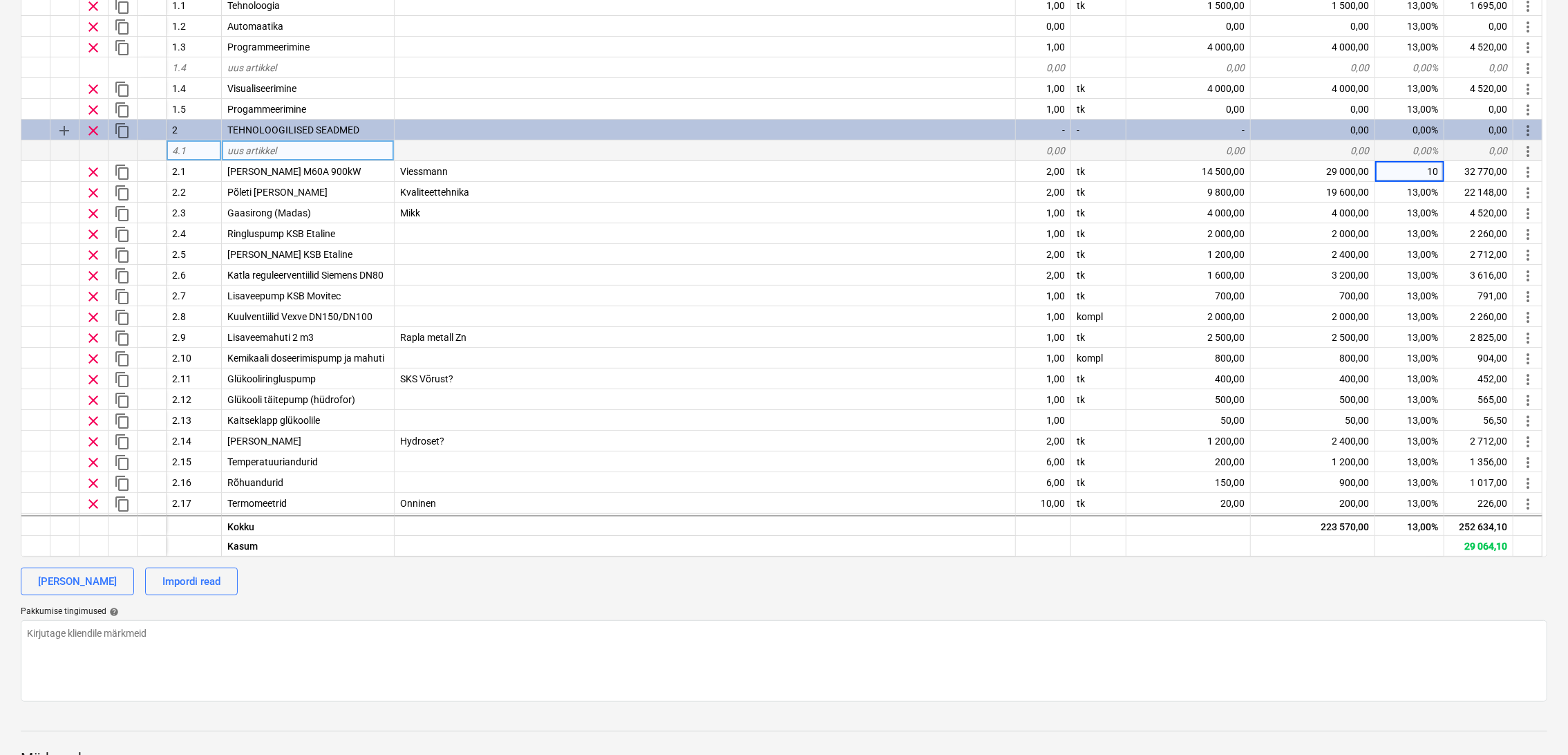
type textarea "x"
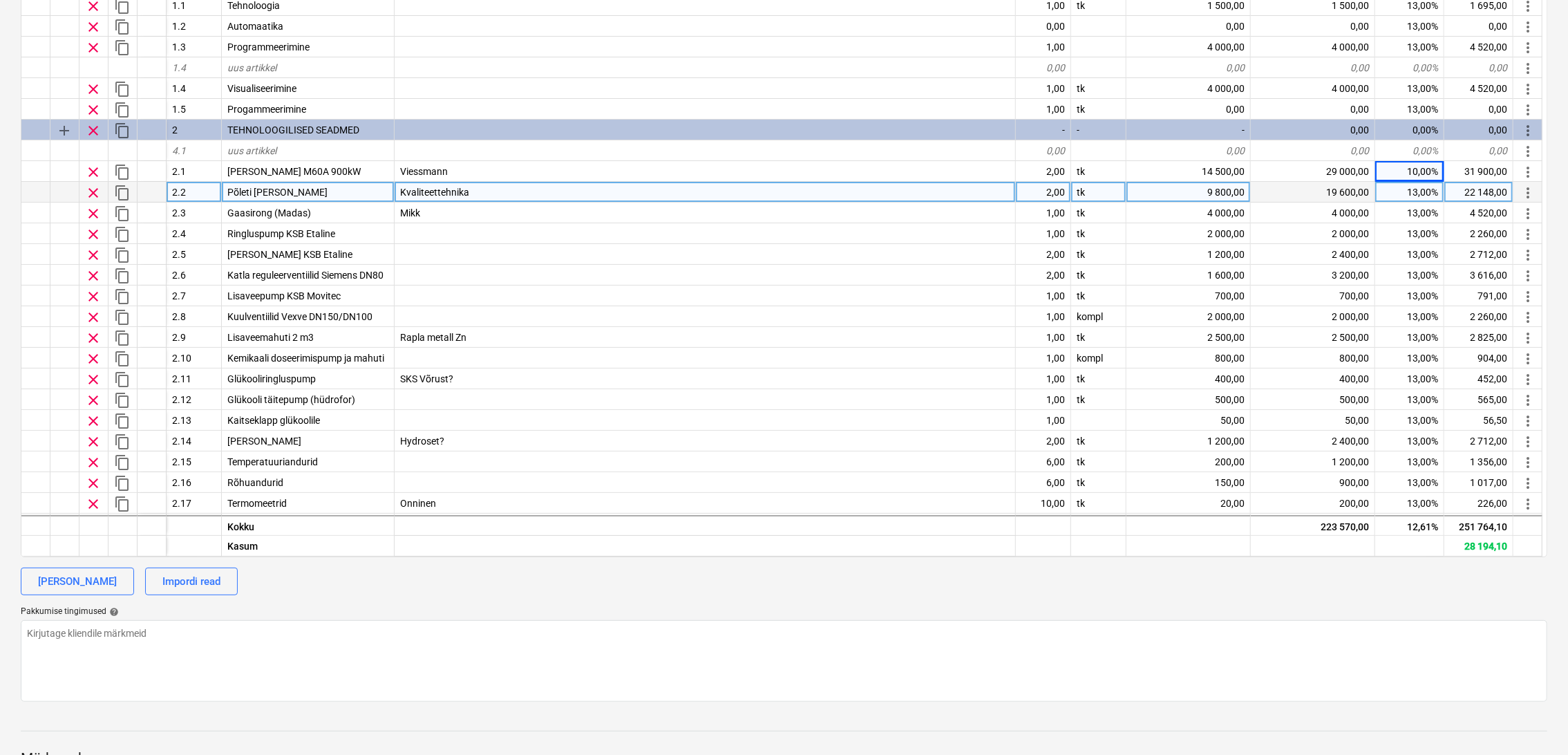
click at [1419, 197] on div "13,00%" at bounding box center [1410, 192] width 69 height 21
type input "10"
type textarea "x"
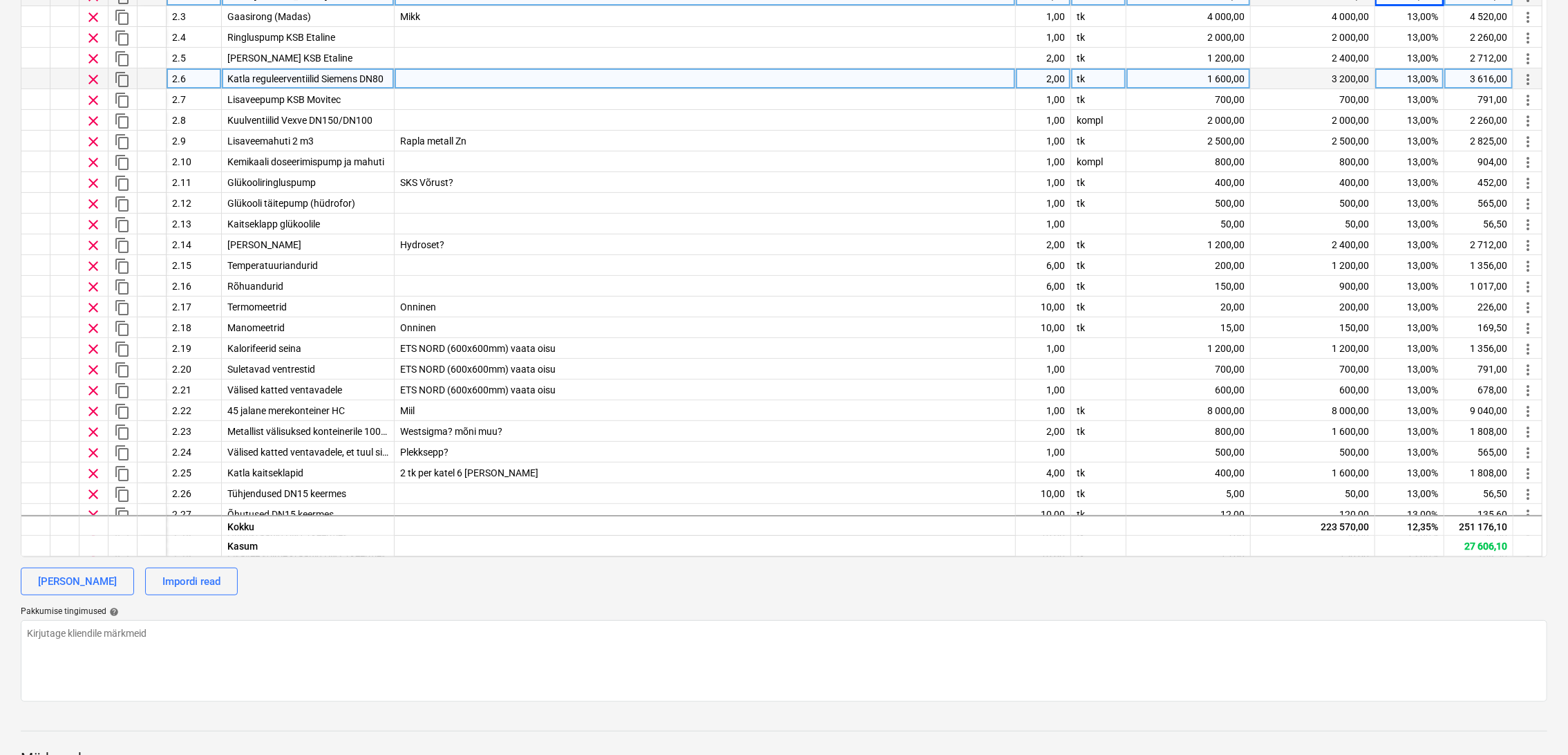
scroll to position [230, 0]
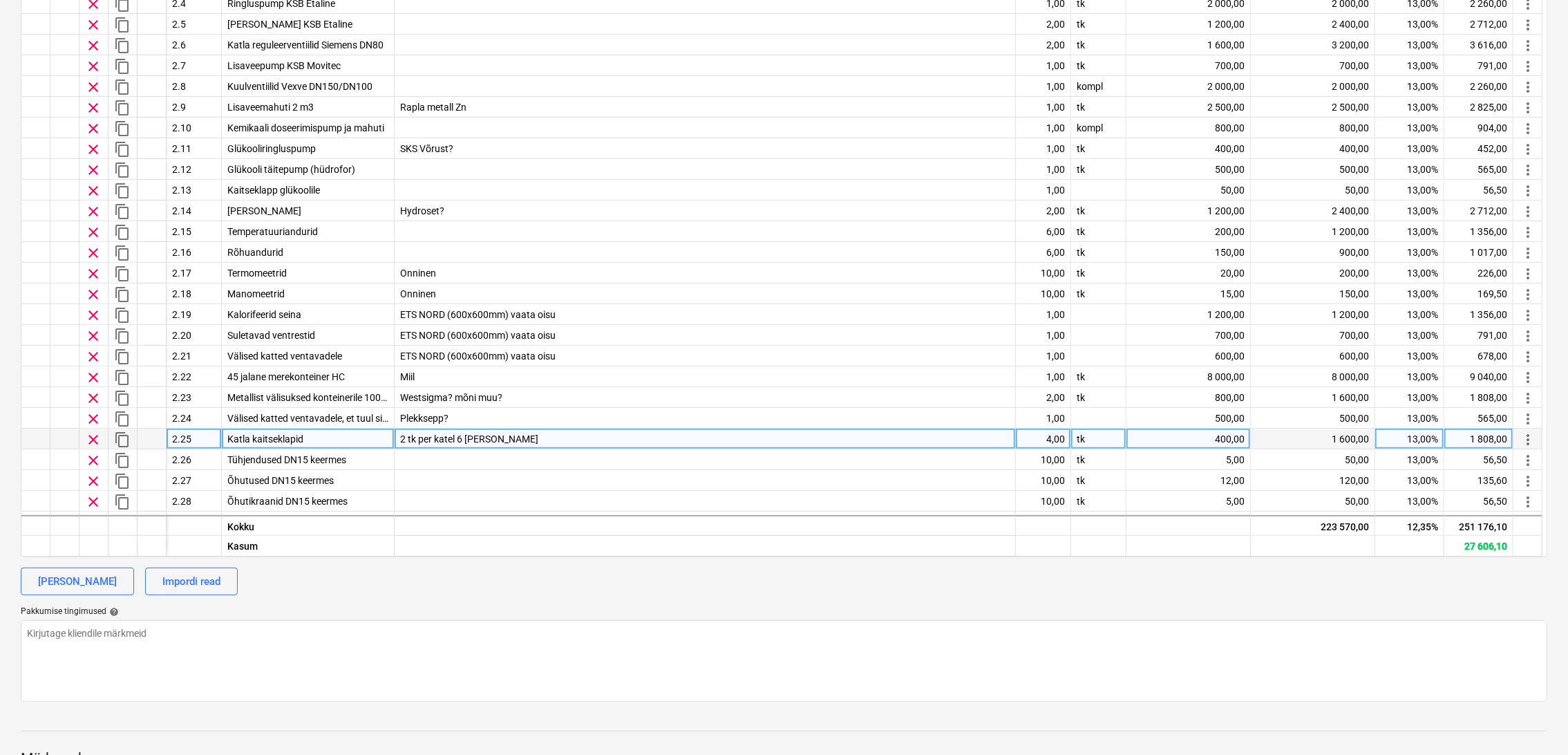
click at [1231, 435] on div "400,00" at bounding box center [1189, 439] width 125 height 21
type input "250"
type textarea "x"
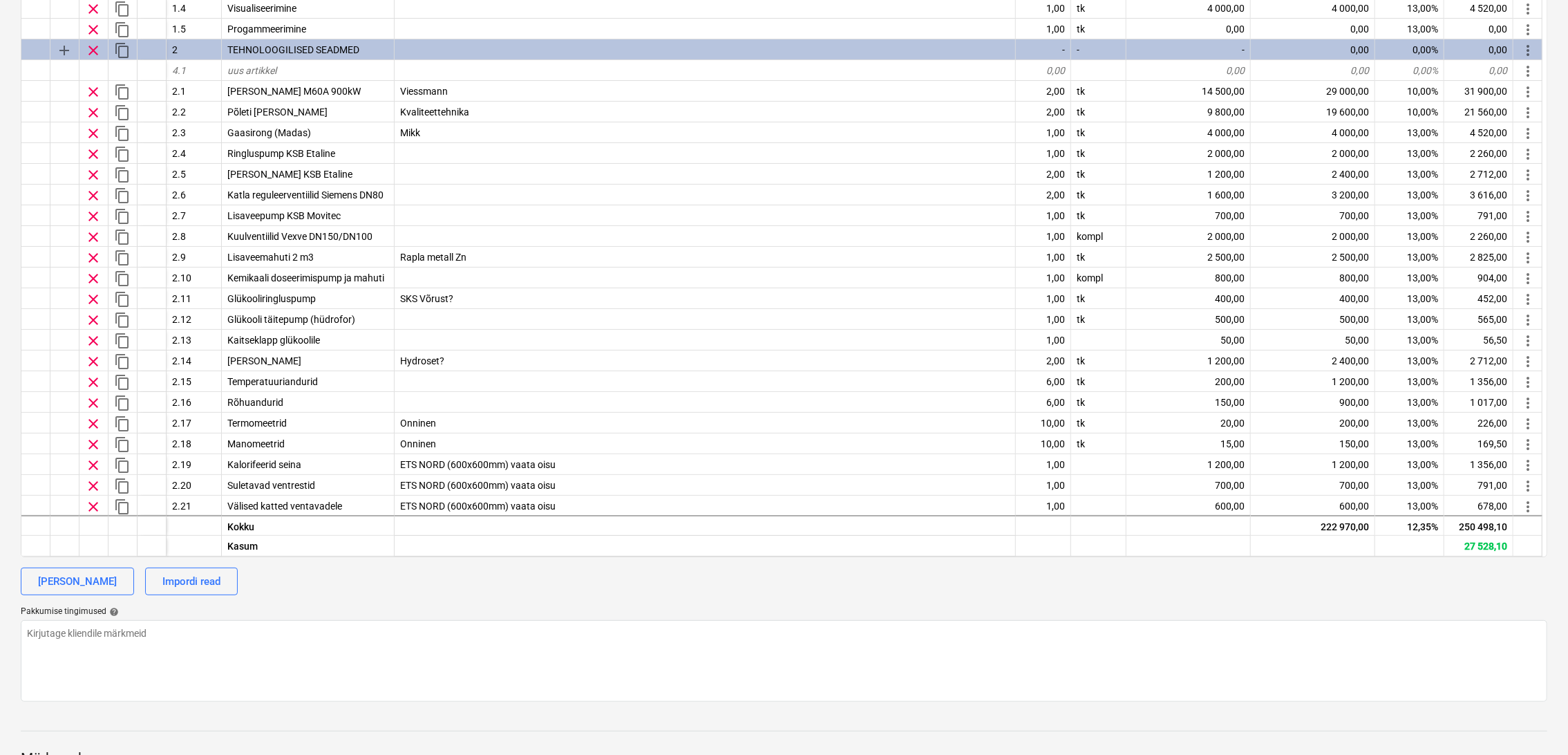
scroll to position [77, 0]
